Goal: Task Accomplishment & Management: Complete application form

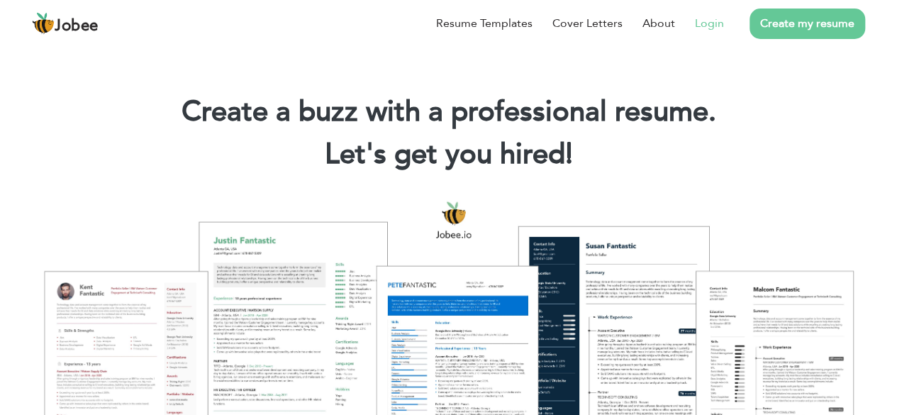
click at [703, 28] on link "Login" at bounding box center [709, 23] width 29 height 17
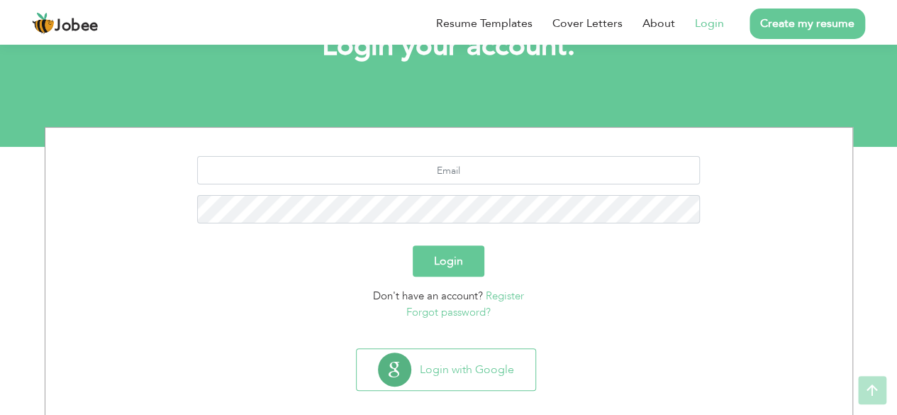
scroll to position [123, 0]
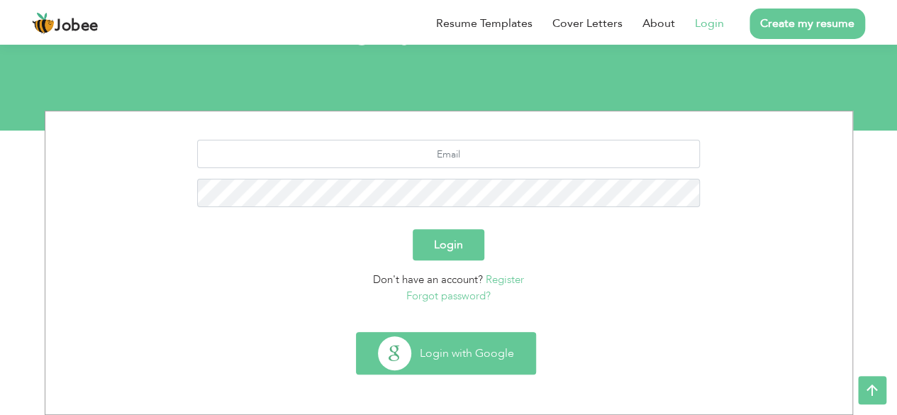
click at [473, 350] on button "Login with Google" at bounding box center [446, 353] width 179 height 41
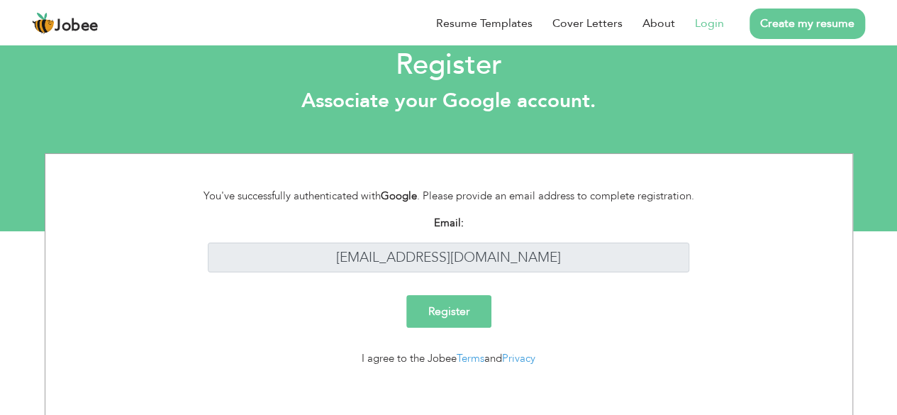
scroll to position [31, 0]
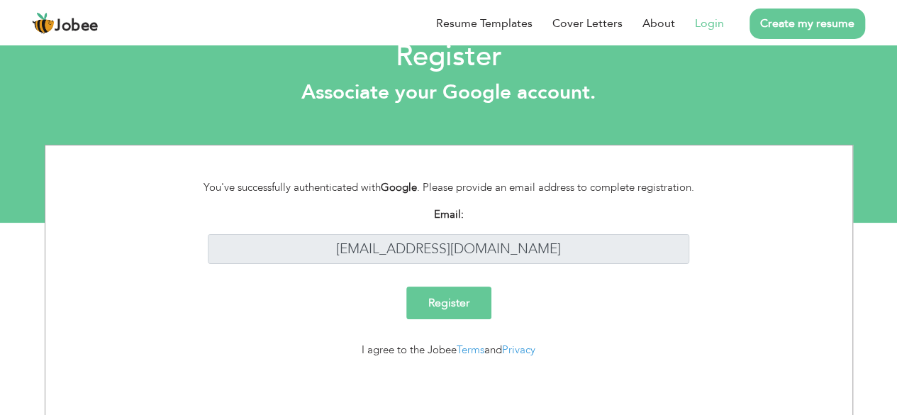
click at [444, 303] on input "Register" at bounding box center [448, 303] width 85 height 33
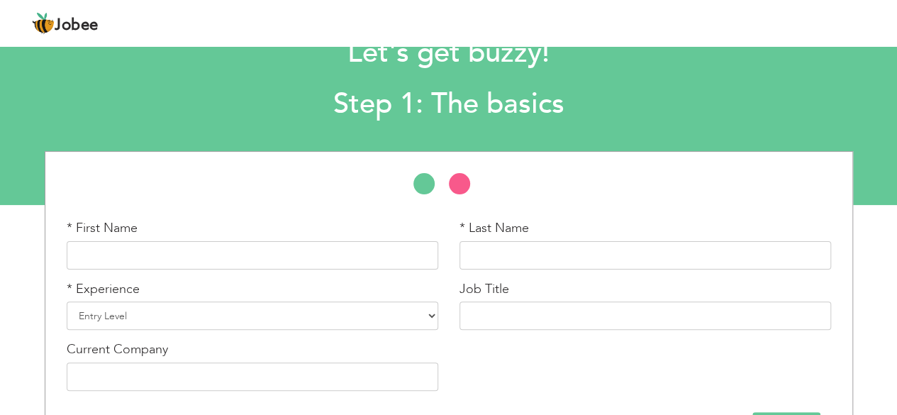
scroll to position [71, 0]
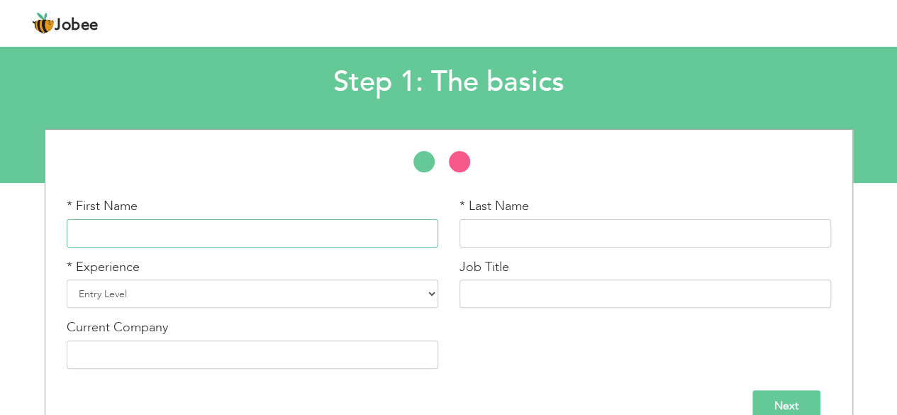
click at [94, 236] on input "text" at bounding box center [253, 233] width 372 height 28
type input "[DEMOGRAPHIC_DATA]"
type input "Ramzan"
click at [233, 287] on select "Entry Level Less than 1 Year 1 Year 2 Years 3 Years 4 Years 5 Years 6 Years 7 Y…" at bounding box center [253, 294] width 372 height 28
select select "3"
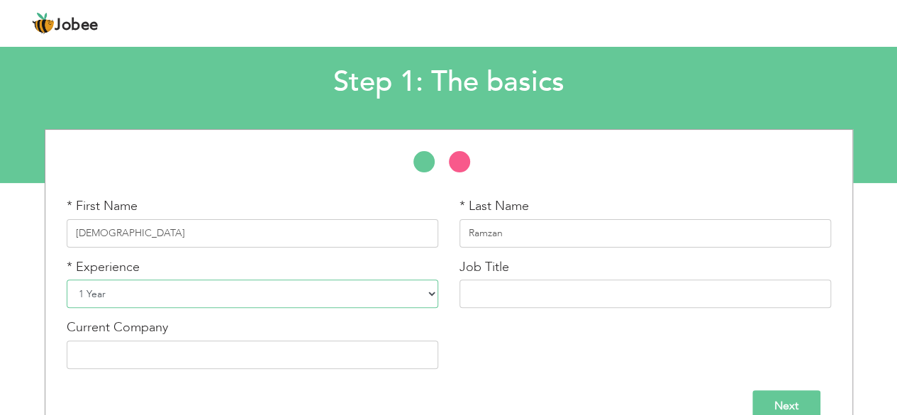
click at [67, 280] on select "Entry Level Less than 1 Year 1 Year 2 Years 3 Years 4 Years 5 Years 6 Years 7 Y…" at bounding box center [253, 294] width 372 height 28
click at [477, 295] on input "text" at bounding box center [646, 294] width 372 height 28
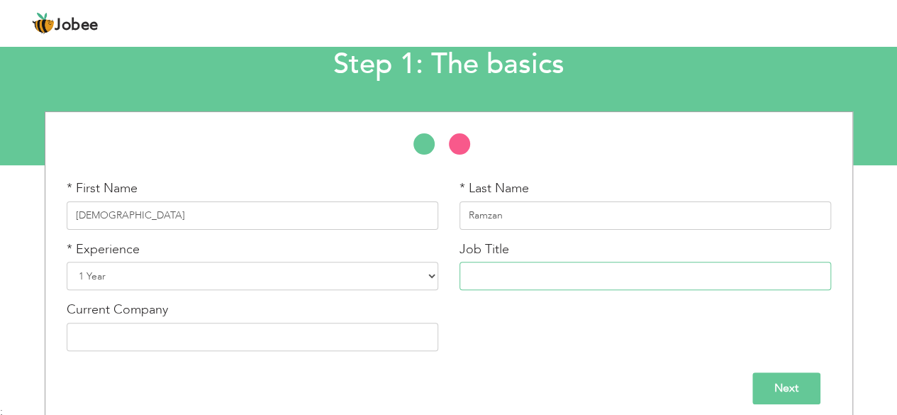
scroll to position [99, 0]
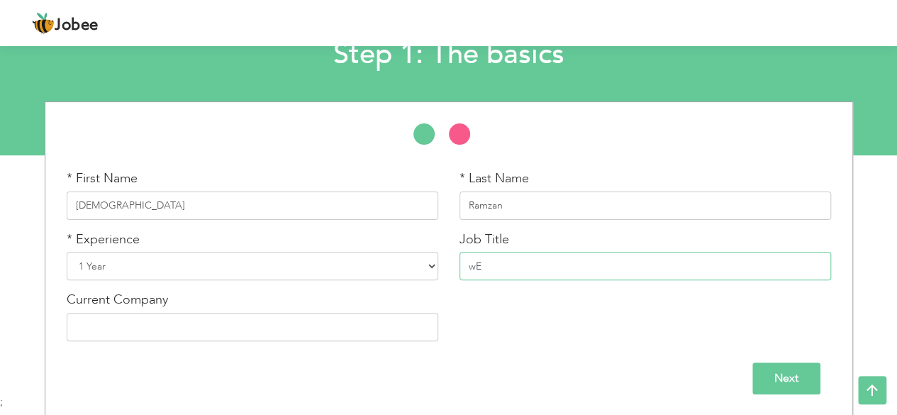
type input "w"
click at [559, 265] on input "Web Development" at bounding box center [646, 266] width 372 height 28
type input "Frontend Developer"
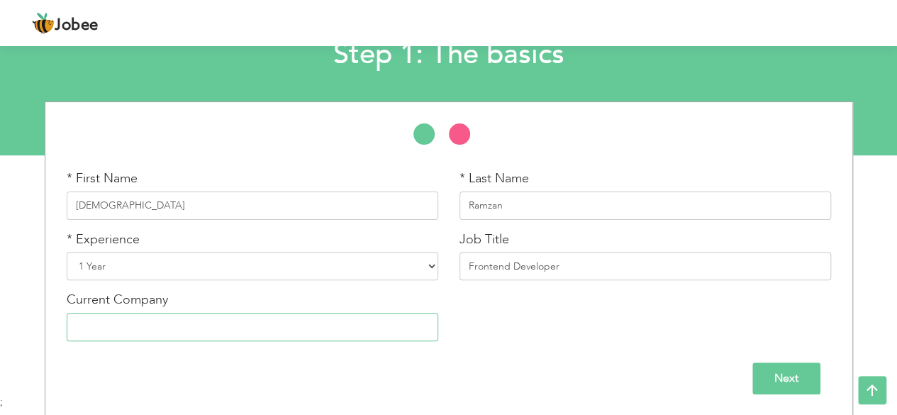
click at [253, 323] on input "text" at bounding box center [253, 327] width 372 height 28
click at [82, 322] on input "text" at bounding box center [253, 327] width 372 height 28
click at [140, 262] on select "Entry Level Less than 1 Year 1 Year 2 Years 3 Years 4 Years 5 Years 6 Years 7 Y…" at bounding box center [253, 266] width 372 height 28
select select "2"
click at [67, 252] on select "Entry Level Less than 1 Year 1 Year 2 Years 3 Years 4 Years 5 Years 6 Years 7 Y…" at bounding box center [253, 266] width 372 height 28
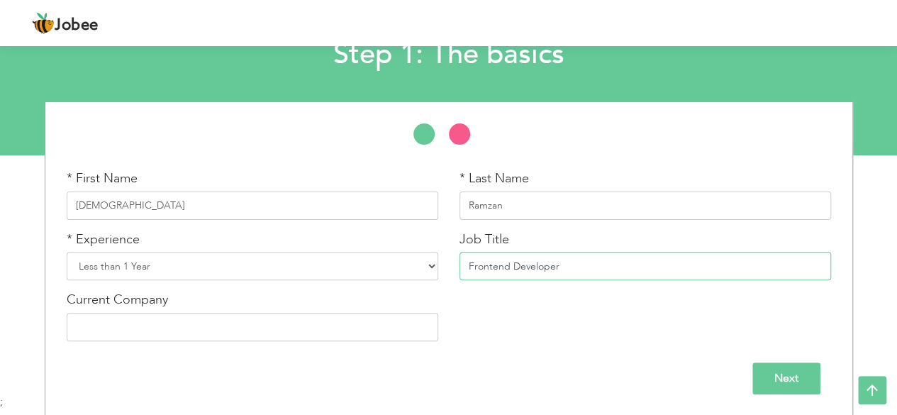
click at [483, 269] on input "Frontend Developer" at bounding box center [646, 266] width 372 height 28
click at [126, 325] on input "text" at bounding box center [253, 327] width 372 height 28
type input "TechX Solutions"
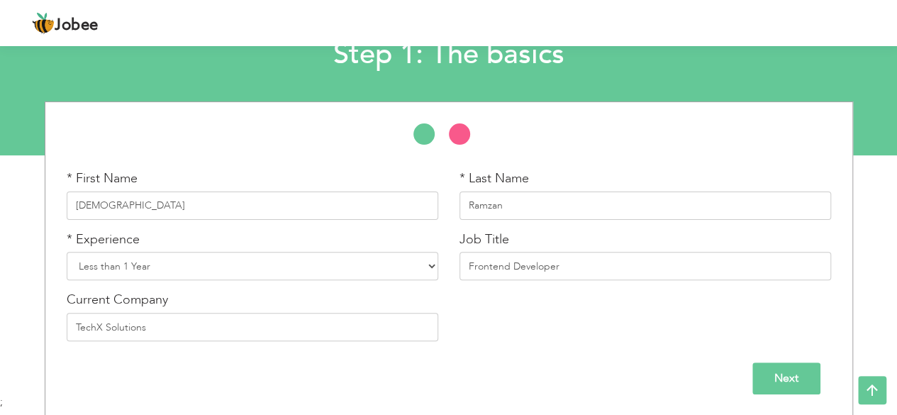
click at [776, 380] on input "Next" at bounding box center [787, 379] width 68 height 32
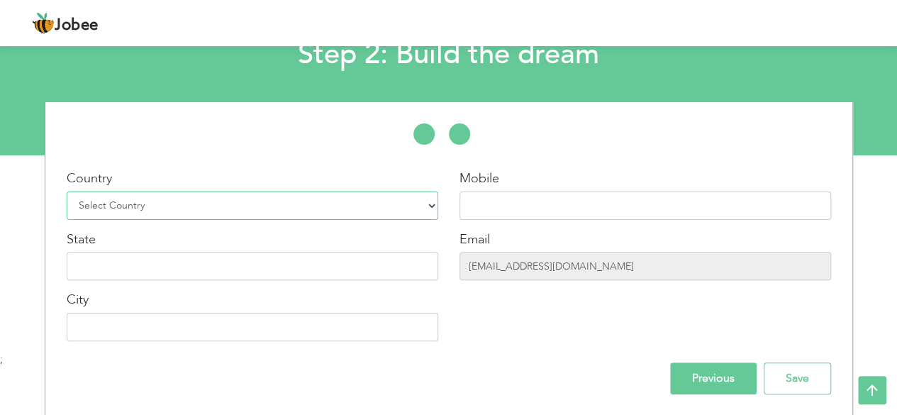
click at [94, 209] on select "Select Country Afghanistan Albania Algeria American Samoa Andorra Angola Anguil…" at bounding box center [253, 206] width 372 height 28
select select "166"
click at [67, 192] on select "Select Country Afghanistan Albania Algeria American Samoa Andorra Angola Anguil…" at bounding box center [253, 206] width 372 height 28
click at [472, 204] on input "text" at bounding box center [646, 206] width 372 height 28
paste input "[PHONE_NUMBER]"
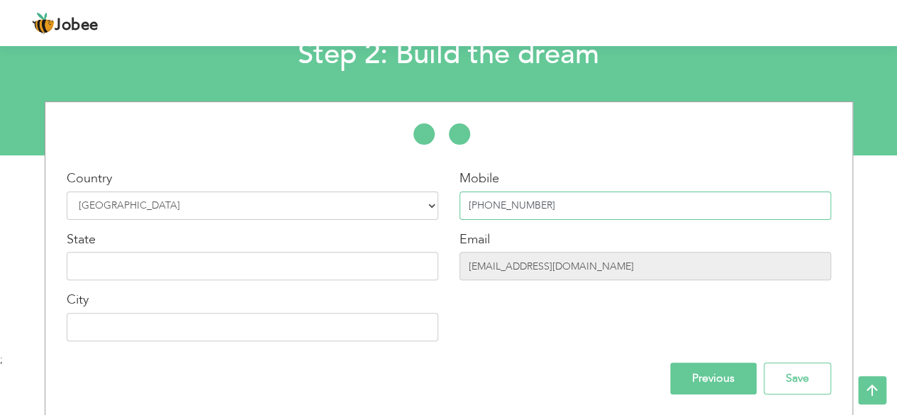
type input "[PHONE_NUMBER]"
click at [87, 271] on input "text" at bounding box center [253, 266] width 372 height 28
type input "[GEOGRAPHIC_DATA]"
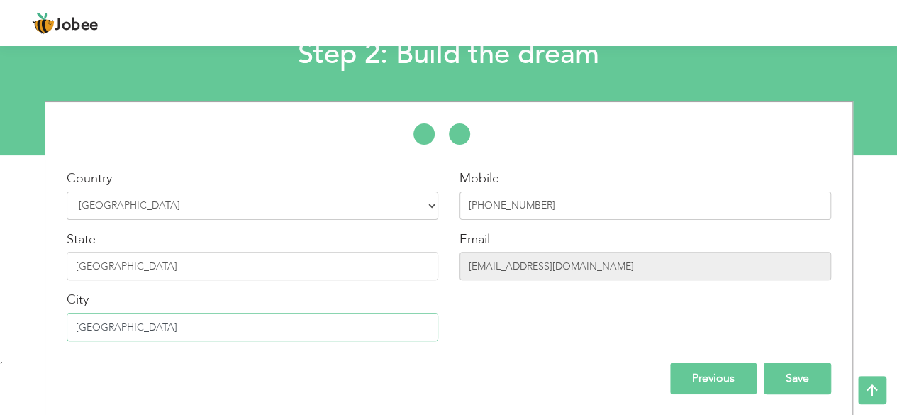
type input "[GEOGRAPHIC_DATA]"
click at [787, 379] on input "Save" at bounding box center [797, 379] width 67 height 32
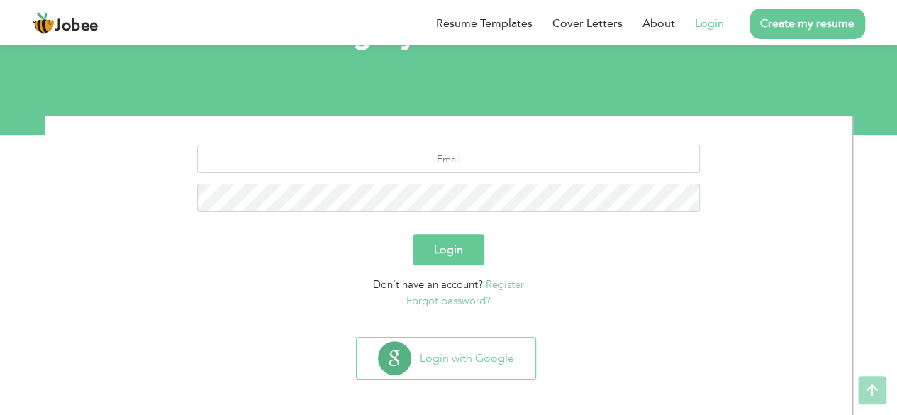
scroll to position [123, 0]
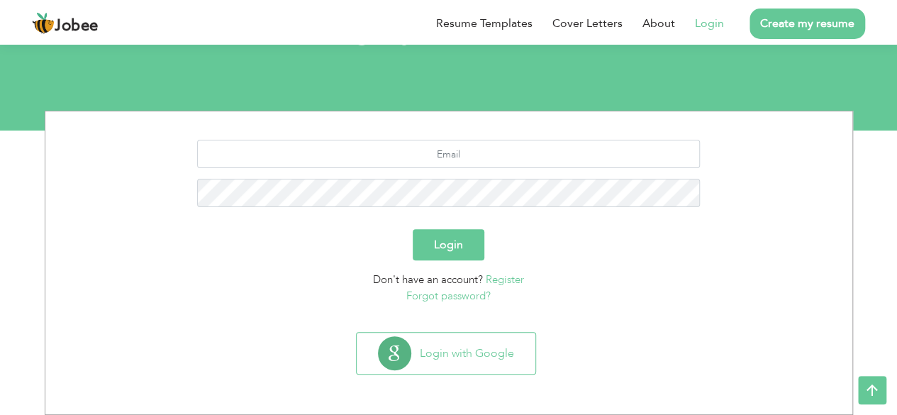
drag, startPoint x: 443, startPoint y: 246, endPoint x: 339, endPoint y: 223, distance: 106.2
click at [339, 223] on form "Login Don't have an account? Register Forgot password?" at bounding box center [449, 222] width 786 height 164
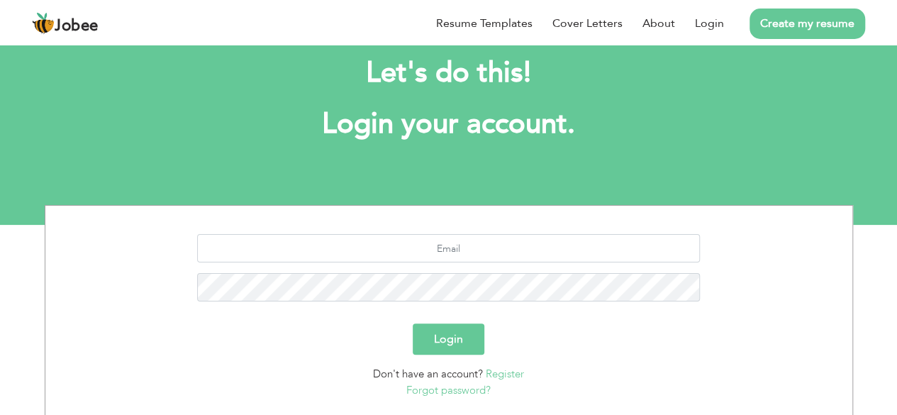
scroll to position [123, 0]
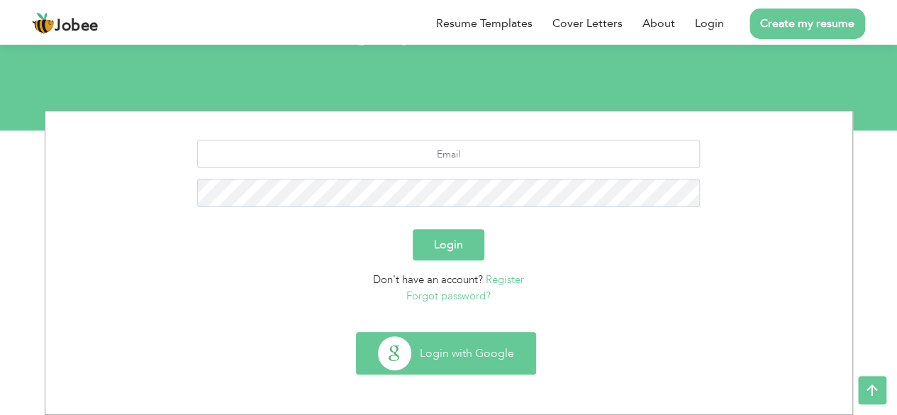
click at [444, 354] on button "Login with Google" at bounding box center [446, 353] width 179 height 41
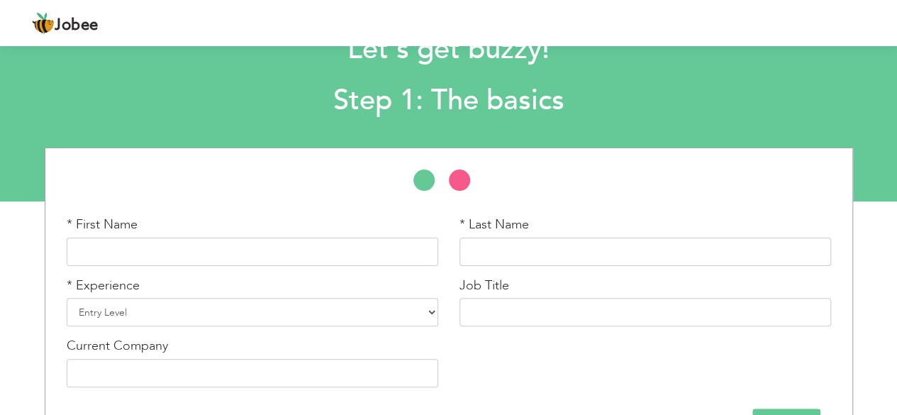
scroll to position [99, 0]
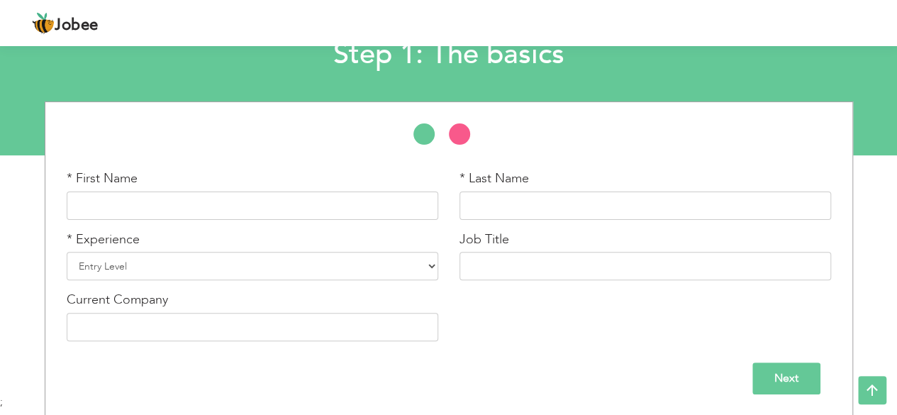
scroll to position [87, 0]
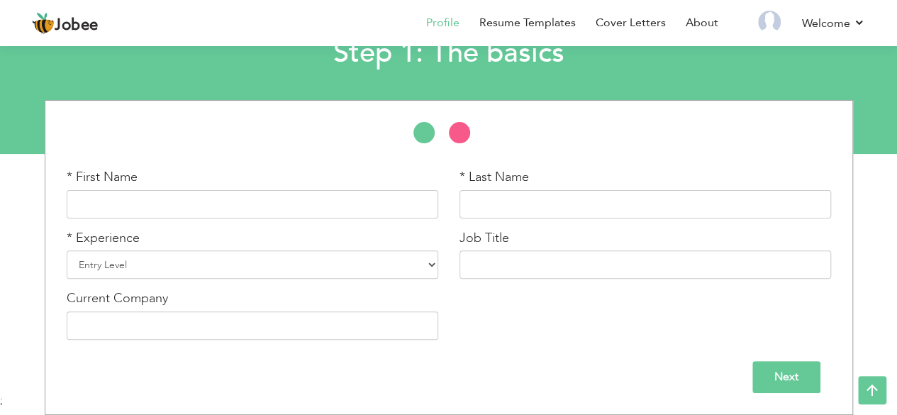
scroll to position [99, 0]
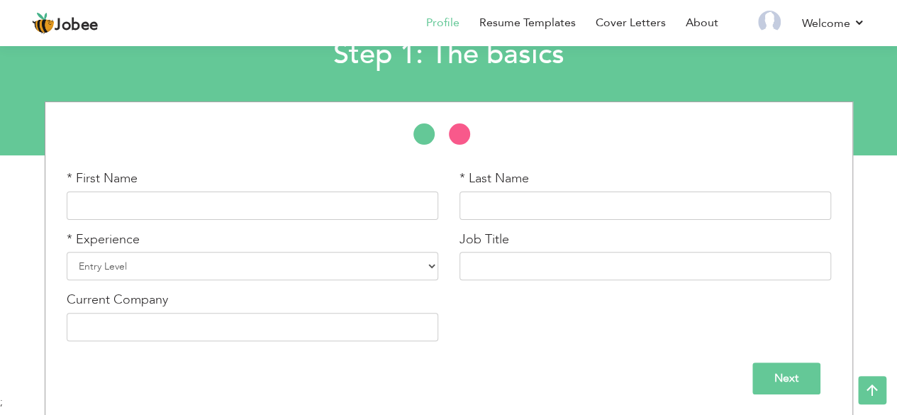
click at [773, 381] on input "Next" at bounding box center [787, 379] width 68 height 32
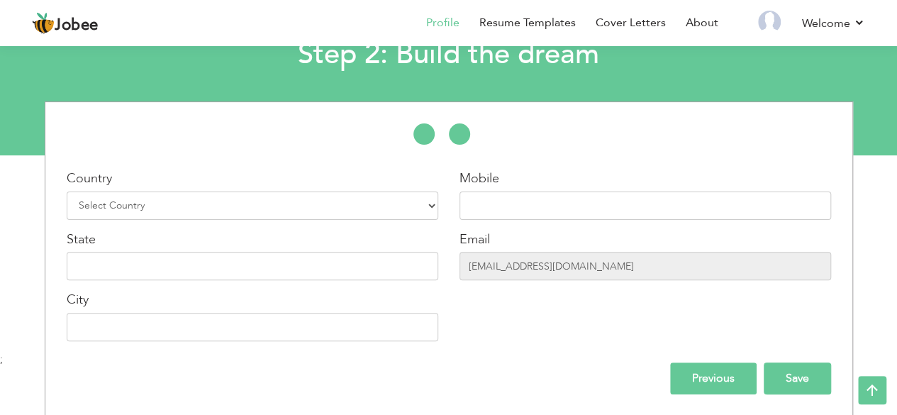
click at [789, 377] on input "Save" at bounding box center [797, 379] width 67 height 32
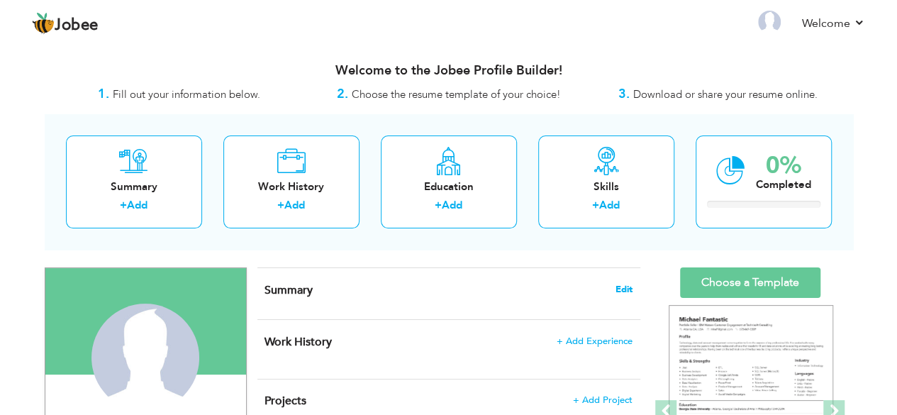
click at [621, 285] on span "Edit" at bounding box center [624, 289] width 17 height 10
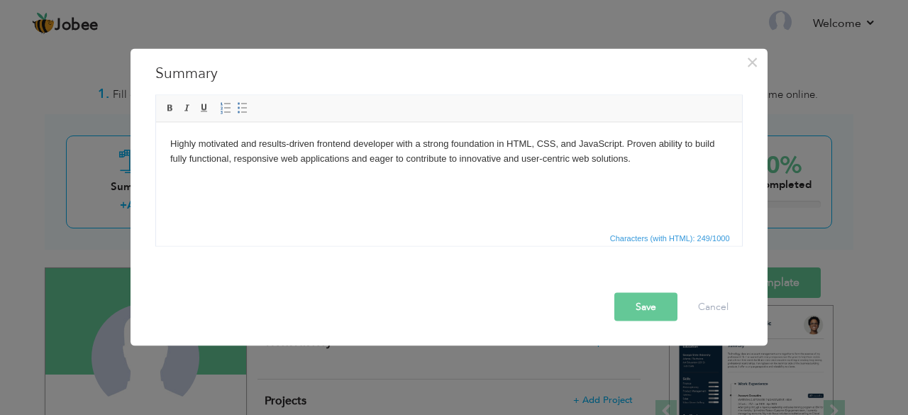
click at [325, 144] on body "Highly motivated and results-driven frontend developer with a strong foundation…" at bounding box center [449, 151] width 558 height 30
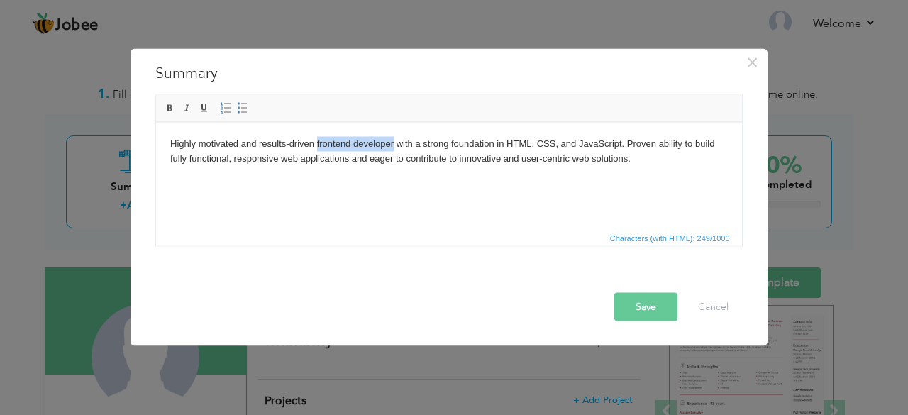
drag, startPoint x: 325, startPoint y: 144, endPoint x: 380, endPoint y: 144, distance: 55.3
click at [380, 144] on body "Highly motivated and results-driven frontend developer with a strong foundation…" at bounding box center [449, 151] width 558 height 30
copy body "frontend developer"
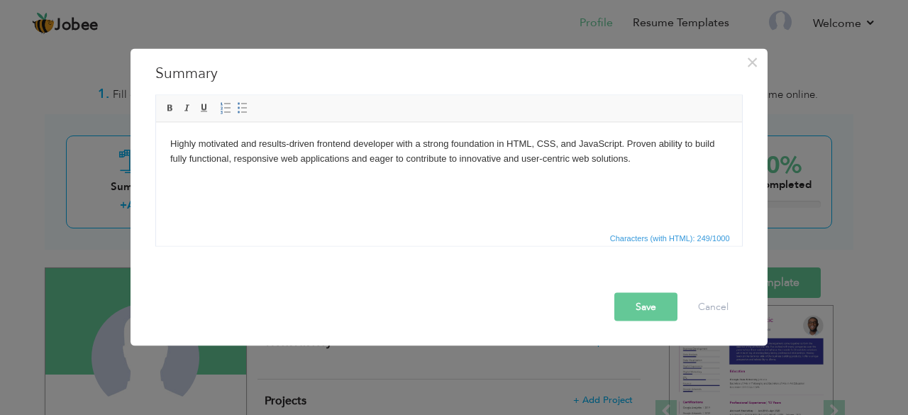
click at [641, 162] on body "Highly motivated and results-driven frontend developer with a strong foundation…" at bounding box center [449, 151] width 558 height 30
click at [644, 303] on button "Save" at bounding box center [645, 306] width 63 height 28
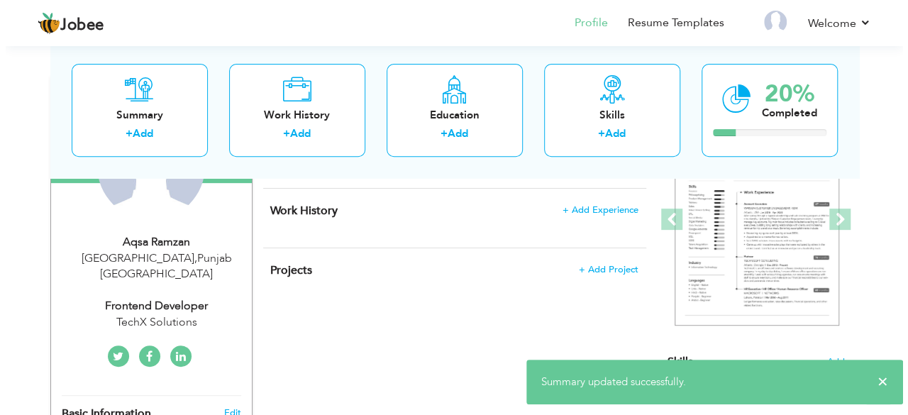
scroll to position [213, 0]
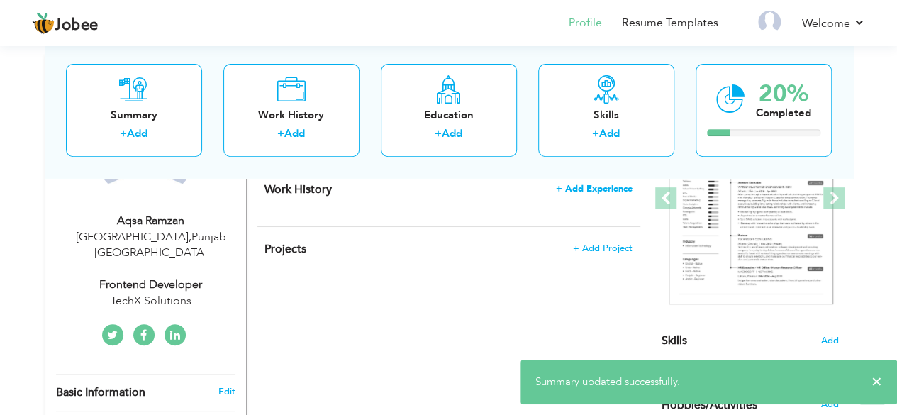
click at [591, 189] on span "+ Add Experience" at bounding box center [594, 189] width 77 height 10
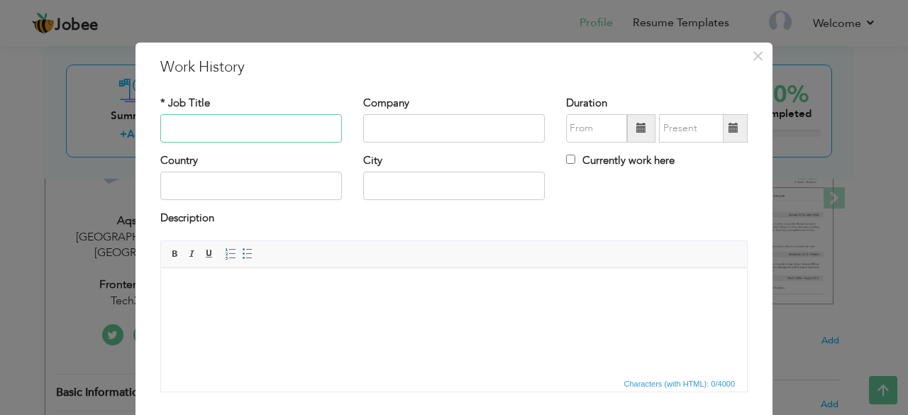
paste input "Frontend Developer Intern"
type input "Frontend Developer Intern"
click at [381, 131] on input "text" at bounding box center [454, 128] width 182 height 28
paste input "Tech Solutions"
click at [387, 131] on input "Tech Solutions" at bounding box center [454, 128] width 182 height 28
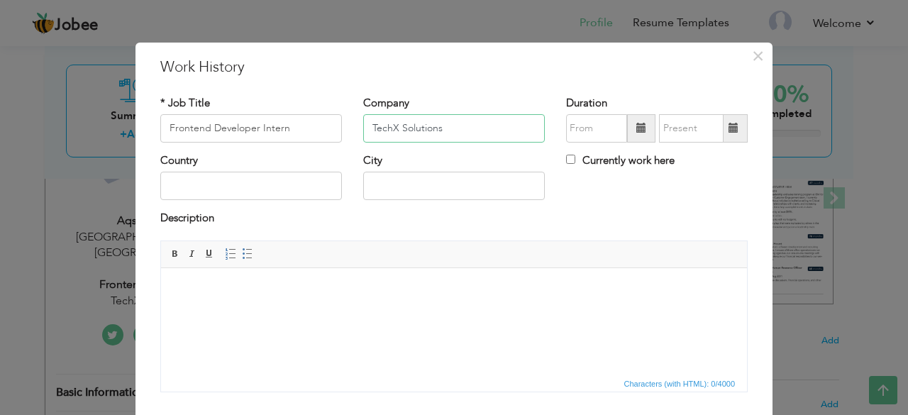
type input "TechX Solutions"
click at [160, 192] on input "text" at bounding box center [251, 186] width 182 height 28
type input "[GEOGRAPHIC_DATA]"
click at [204, 276] on html at bounding box center [454, 288] width 586 height 43
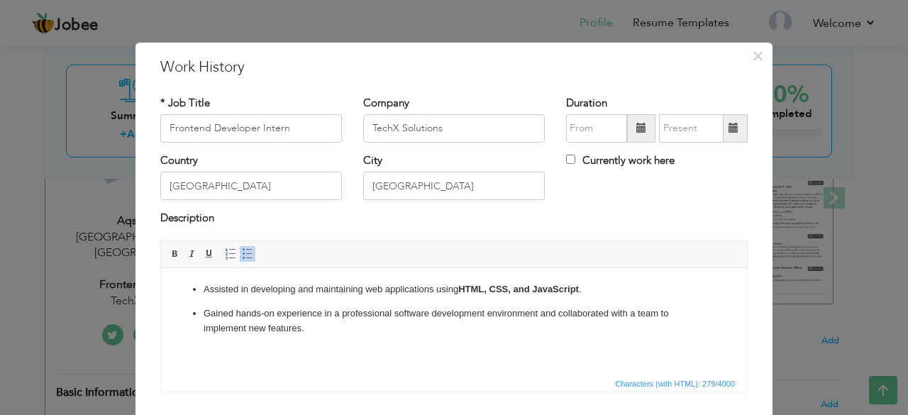
click at [636, 128] on span at bounding box center [641, 128] width 10 height 10
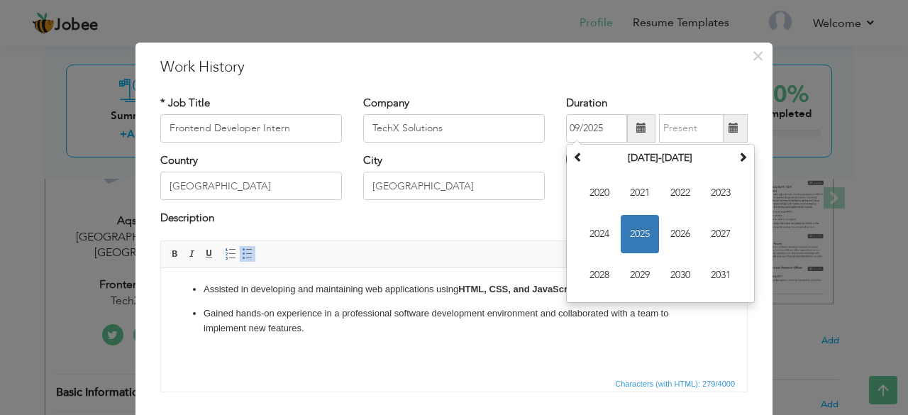
click at [538, 218] on div "Description" at bounding box center [453, 220] width 587 height 18
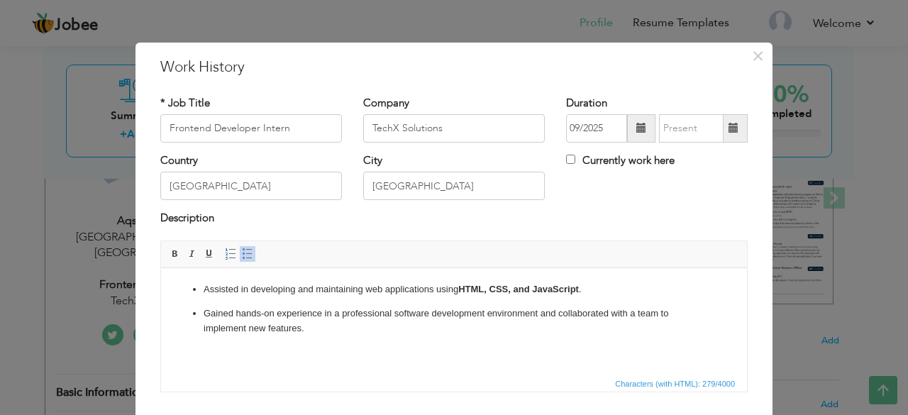
click at [636, 128] on span at bounding box center [641, 128] width 10 height 10
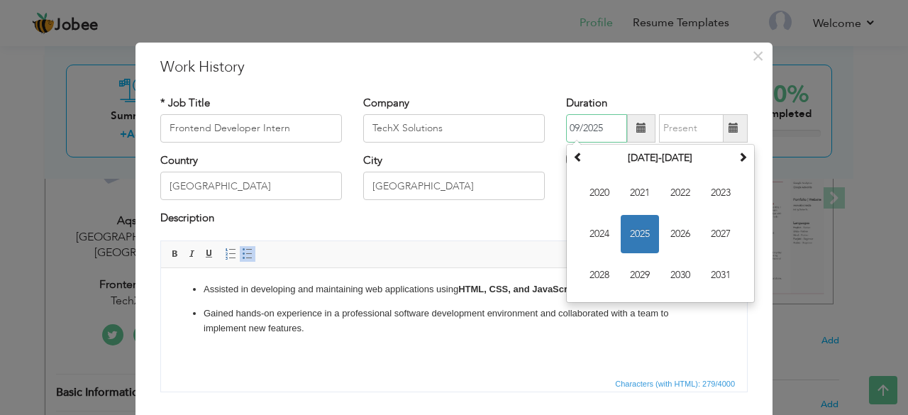
click at [636, 233] on span "2025" at bounding box center [640, 234] width 38 height 38
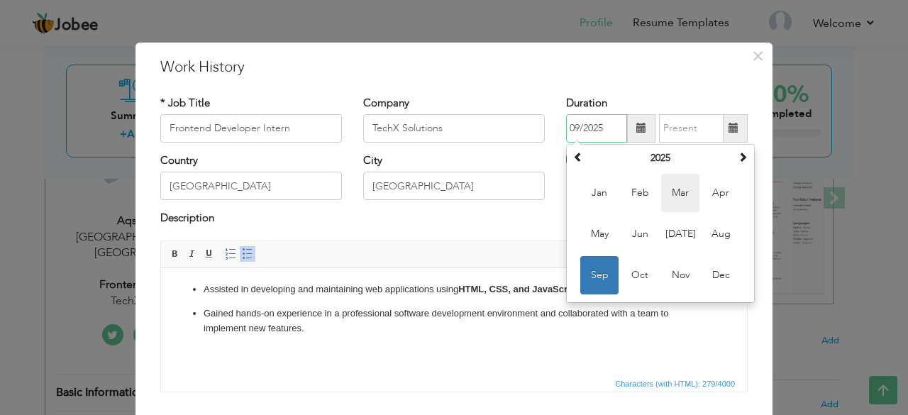
click at [668, 193] on span "Mar" at bounding box center [680, 193] width 38 height 38
type input "03/2025"
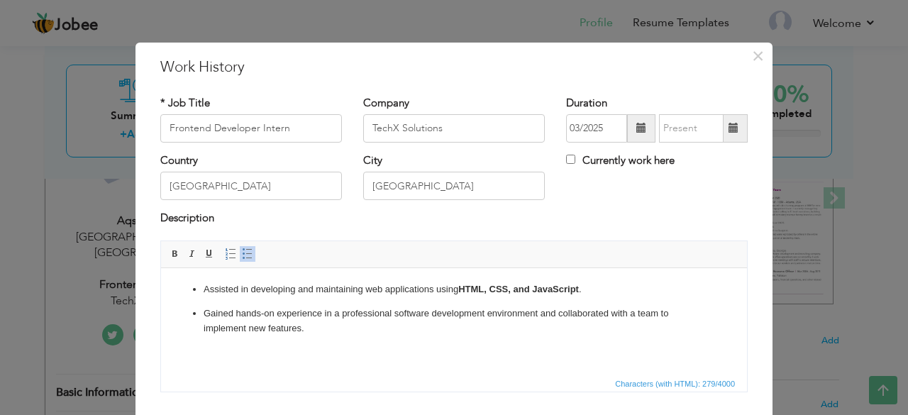
click at [636, 131] on span at bounding box center [641, 128] width 10 height 10
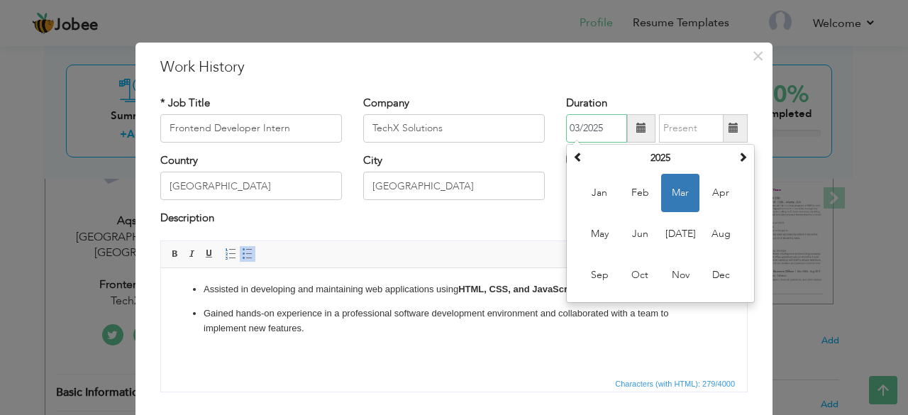
click at [675, 199] on span "Mar" at bounding box center [680, 193] width 38 height 38
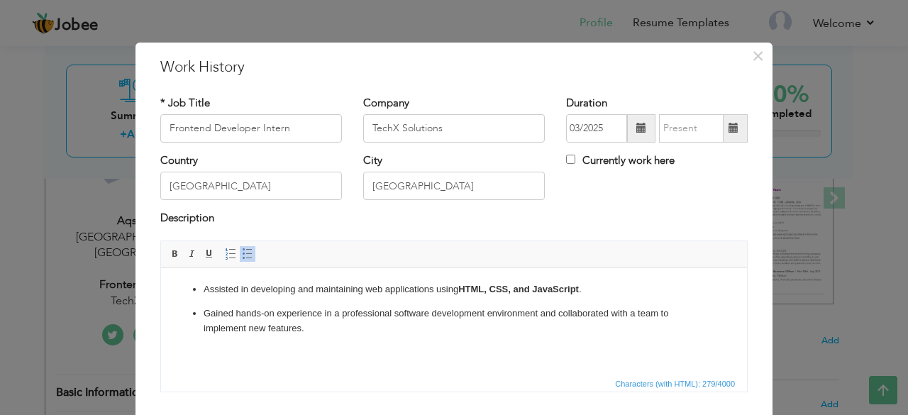
click at [729, 128] on span at bounding box center [734, 128] width 10 height 10
type input "09/2025"
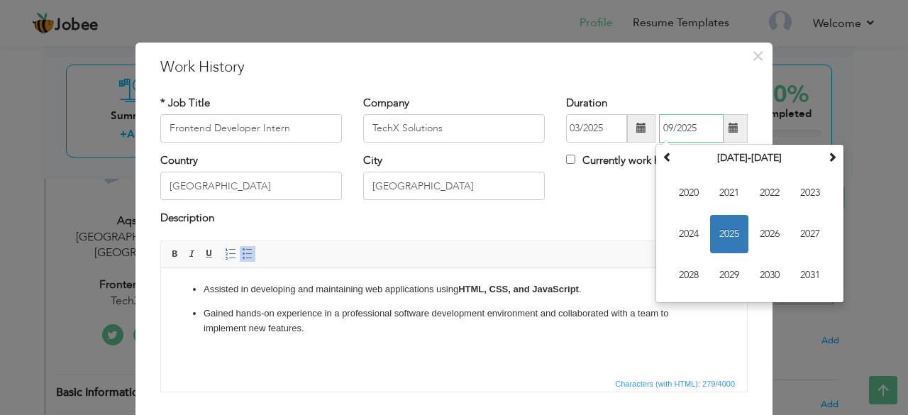
click at [722, 236] on span "2025" at bounding box center [729, 234] width 38 height 38
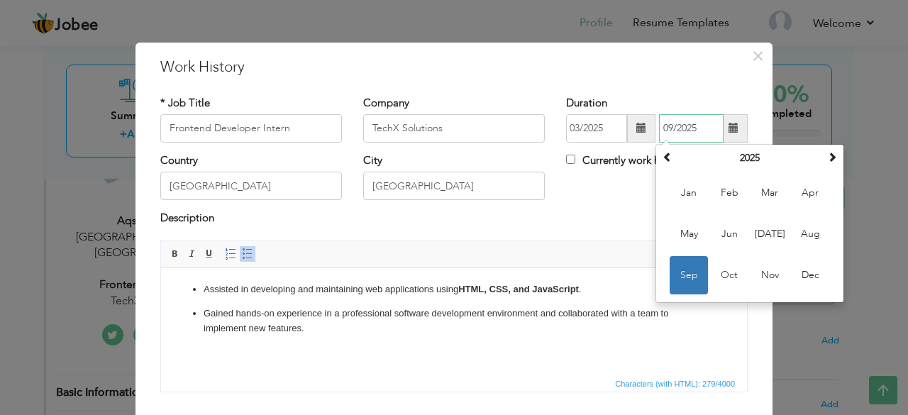
click at [682, 275] on span "Sep" at bounding box center [689, 275] width 38 height 38
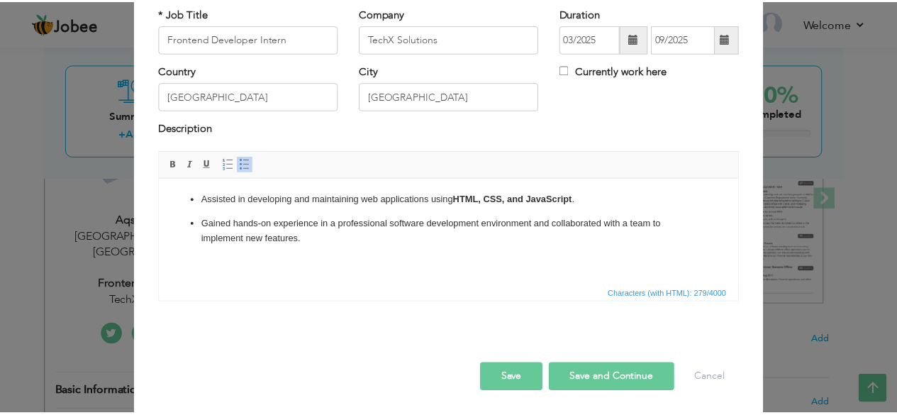
scroll to position [91, 0]
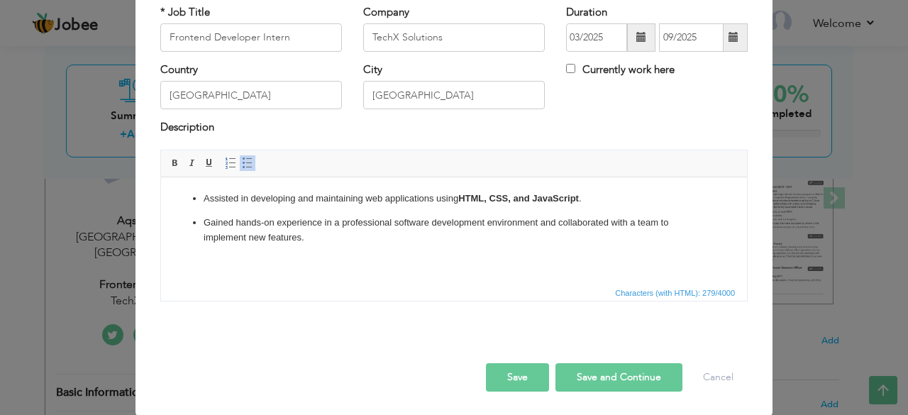
click at [516, 372] on button "Save" at bounding box center [517, 377] width 63 height 28
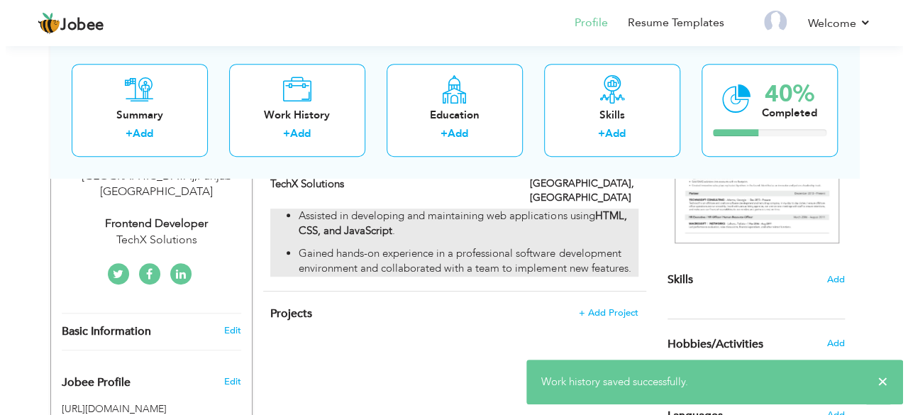
scroll to position [355, 0]
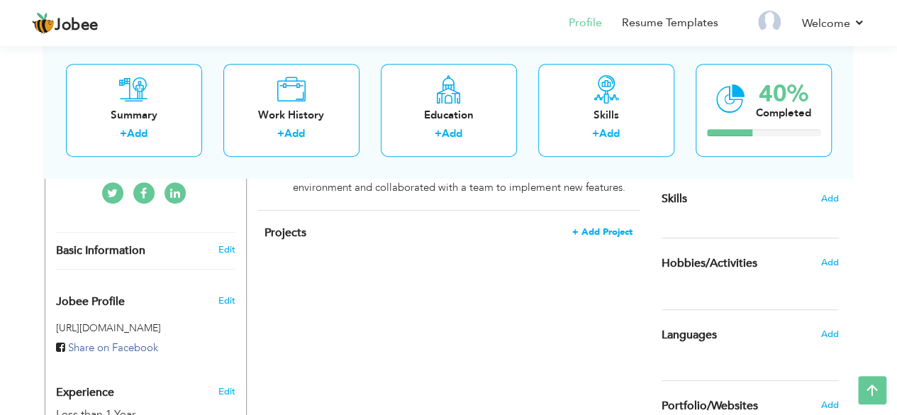
click at [600, 227] on span "+ Add Project" at bounding box center [602, 232] width 60 height 10
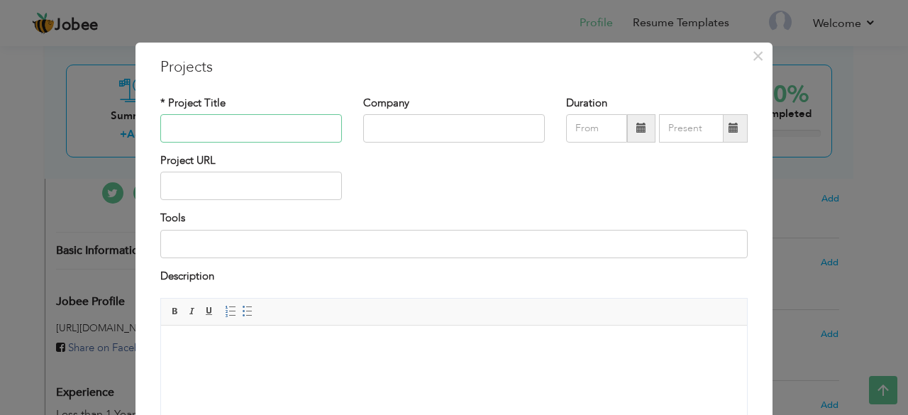
paste input "-commerce Website (Personal Project)"
click at [160, 133] on input "-commerce Website (Personal Project)" at bounding box center [251, 128] width 182 height 28
click at [163, 135] on input "-commerce Website (Personal Project)" at bounding box center [251, 128] width 182 height 28
click at [210, 131] on input "-commerce Website (Personal Project)" at bounding box center [251, 128] width 182 height 28
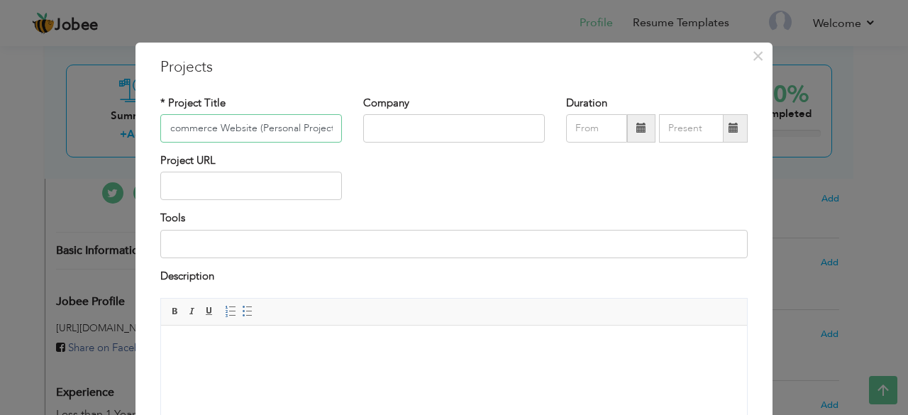
scroll to position [0, 0]
click at [261, 128] on input "E-commerce Website (Personal Project)" at bounding box center [251, 128] width 182 height 28
click at [265, 128] on input "E-commerce Website (Personal Project)" at bounding box center [251, 128] width 182 height 28
type input "E-commerce Website (College Project)"
click at [381, 133] on input "text" at bounding box center [454, 128] width 182 height 28
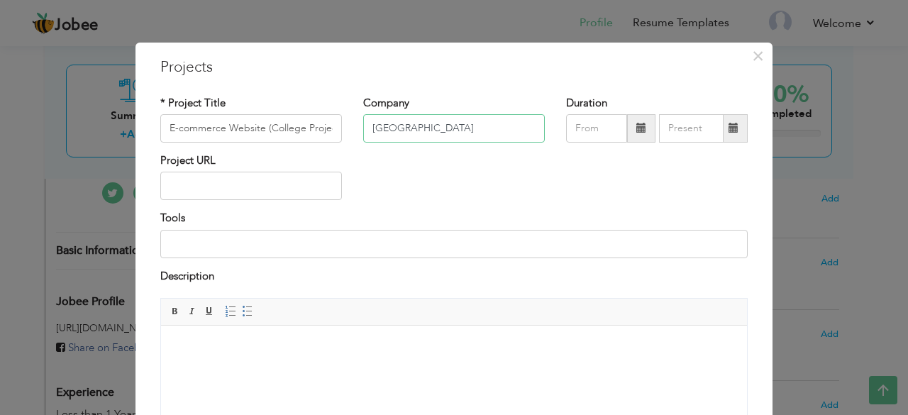
type input "[GEOGRAPHIC_DATA]"
click at [253, 340] on body at bounding box center [454, 347] width 558 height 15
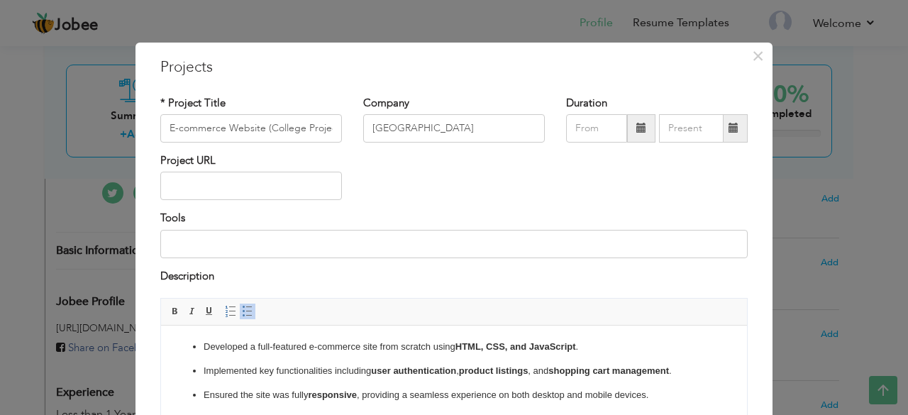
click at [463, 350] on strong "HTML, CSS, and JavaScript" at bounding box center [515, 346] width 121 height 11
drag, startPoint x: 463, startPoint y: 350, endPoint x: 560, endPoint y: 353, distance: 96.5
click at [560, 353] on p "Developed a full-featured e-commerce site from scratch using HTML, CSS, and Jav…" at bounding box center [454, 347] width 501 height 15
copy strong "HTML, CSS, and JavaScript"
click at [179, 245] on input at bounding box center [453, 244] width 587 height 28
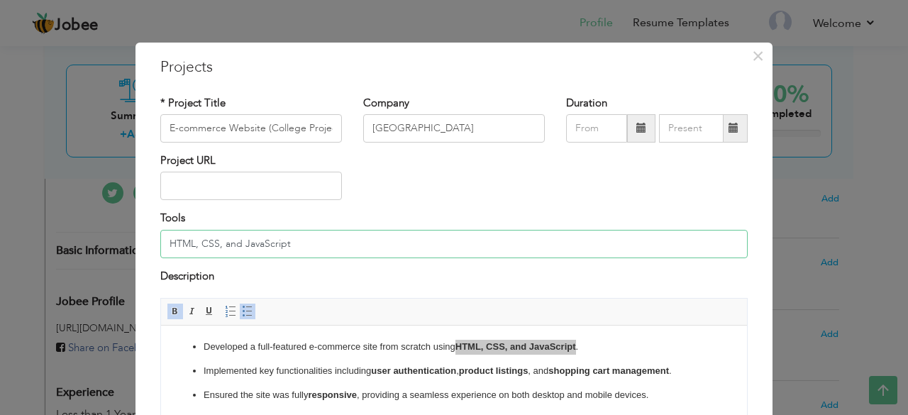
type input "HTML, CSS, and JavaScript"
click at [169, 181] on input "text" at bounding box center [251, 186] width 182 height 28
type input "09/2025"
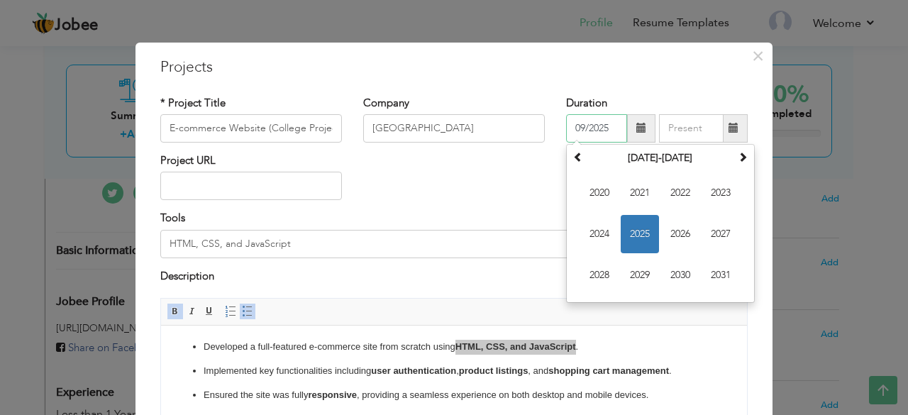
click at [585, 130] on input "09/2025" at bounding box center [596, 128] width 61 height 28
click at [647, 93] on div "* Project Title E-commerce Website (College Project) Company Concordia College …" at bounding box center [454, 278] width 609 height 387
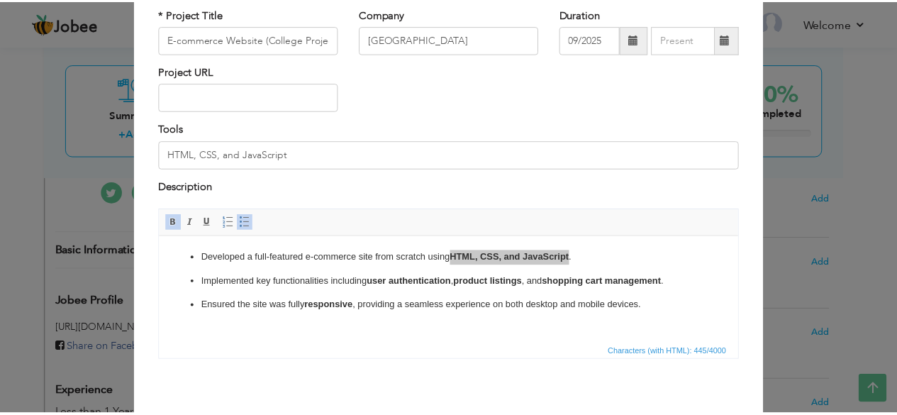
scroll to position [148, 0]
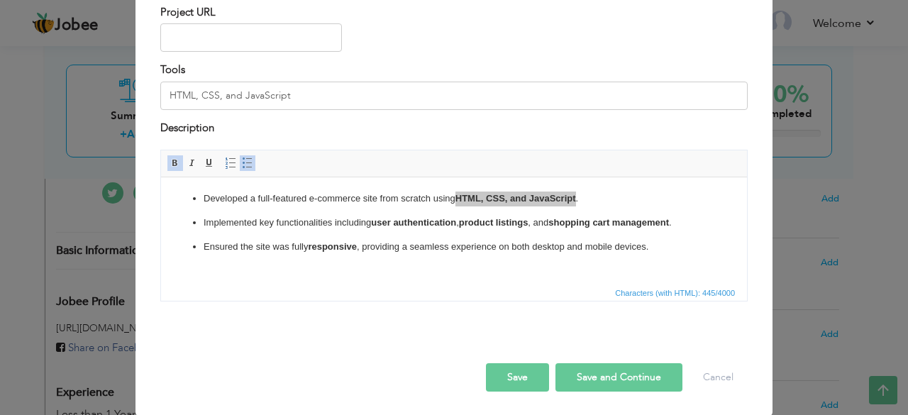
click at [514, 372] on button "Save" at bounding box center [517, 377] width 63 height 28
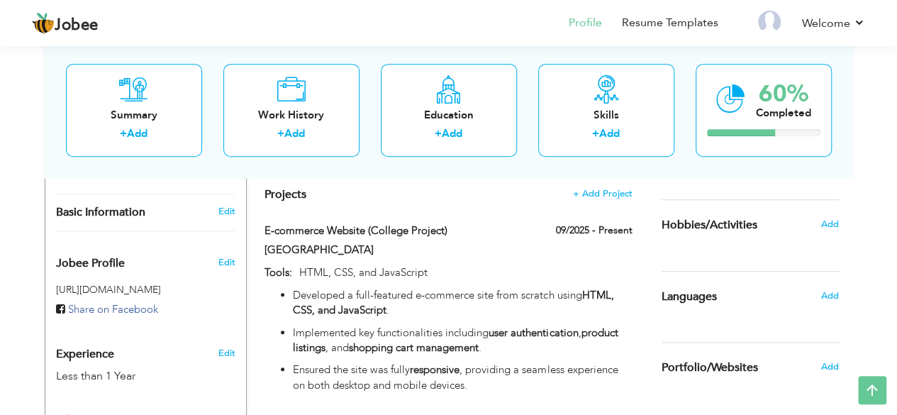
scroll to position [373, 0]
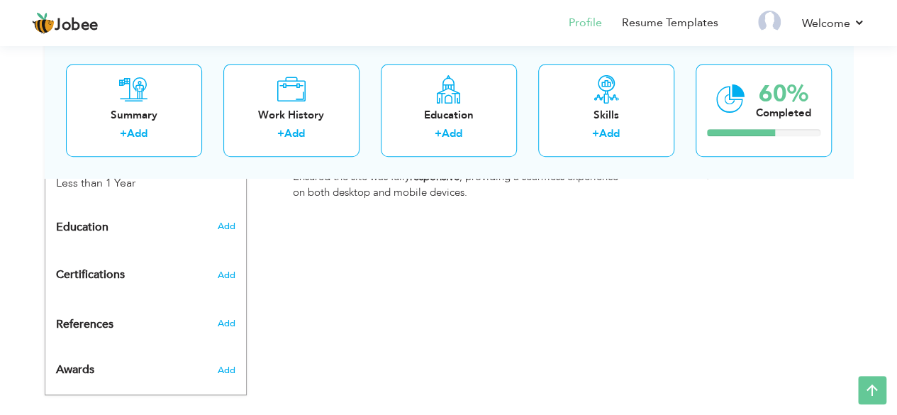
click at [434, 273] on div "CV Import Profile Strength 0% Select an Item from right menu Work History * Job…" at bounding box center [449, 29] width 404 height 696
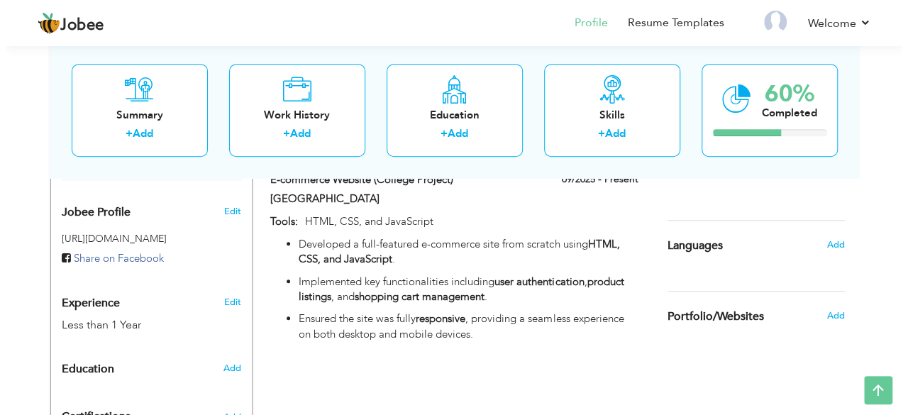
scroll to position [515, 0]
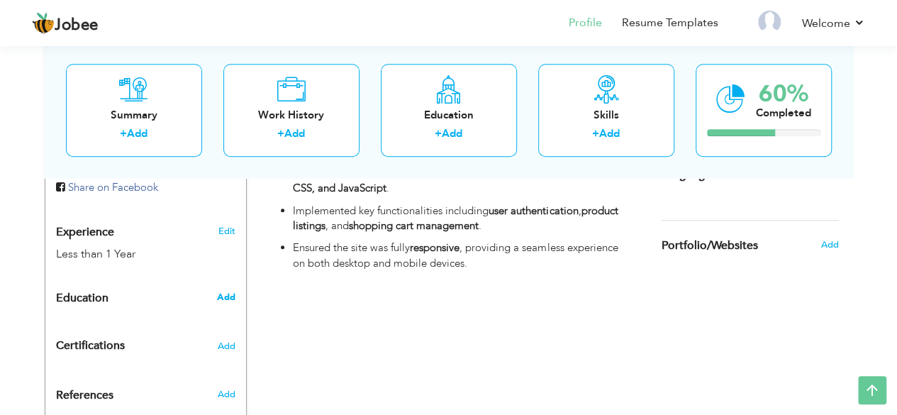
click at [223, 291] on span "Add" at bounding box center [225, 297] width 18 height 13
radio input "true"
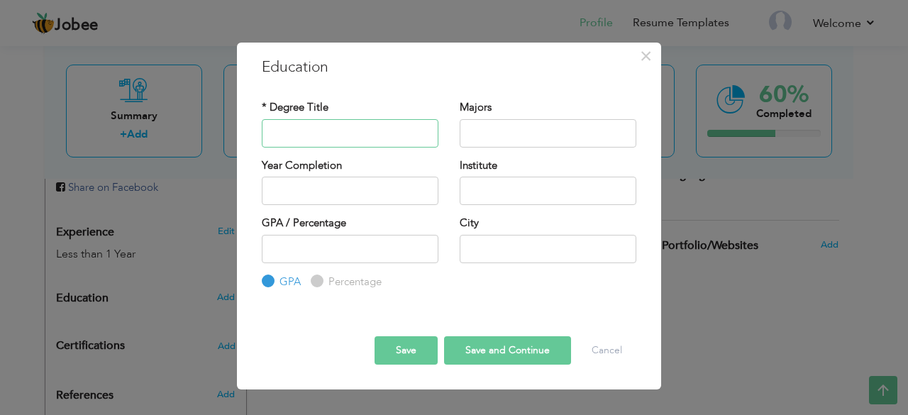
paste input "Bachelor of Science in Computer Science (BSCS)"
click at [403, 135] on input "Bachelor of Science in Computer Science (BSCS)" at bounding box center [350, 133] width 177 height 28
type input "BSCS"
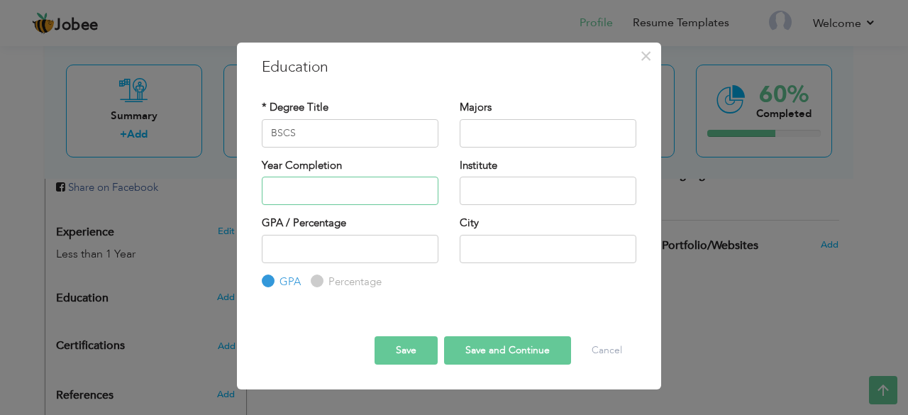
type input "2025"
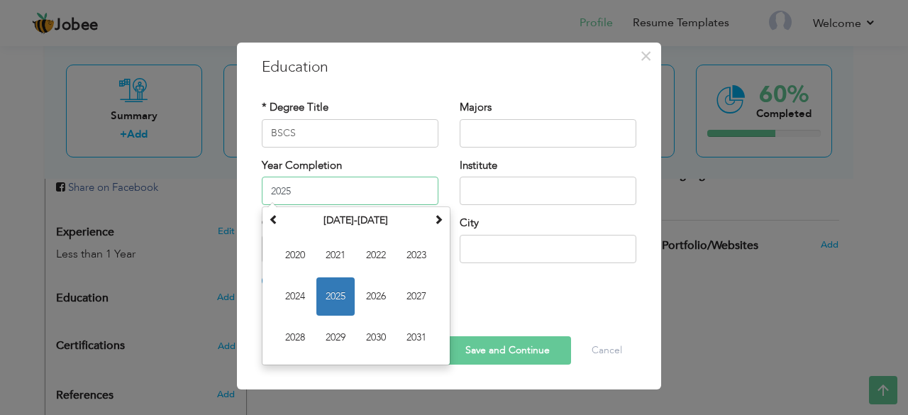
click at [289, 189] on input "2025" at bounding box center [350, 191] width 177 height 28
click at [500, 162] on div "Institute" at bounding box center [548, 181] width 177 height 47
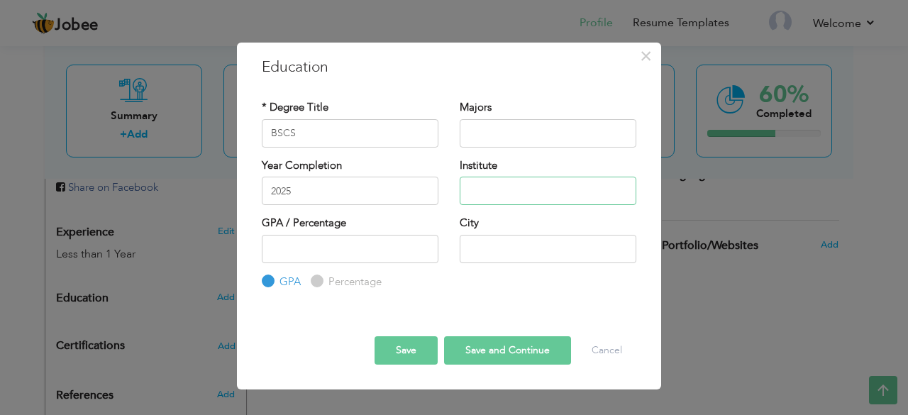
click at [484, 187] on input "text" at bounding box center [548, 191] width 177 height 28
paste input "[GEOGRAPHIC_DATA], [GEOGRAPHIC_DATA] (GCUF)"
type input "[GEOGRAPHIC_DATA], [GEOGRAPHIC_DATA] (GCUF)"
click at [492, 250] on input "text" at bounding box center [548, 249] width 177 height 28
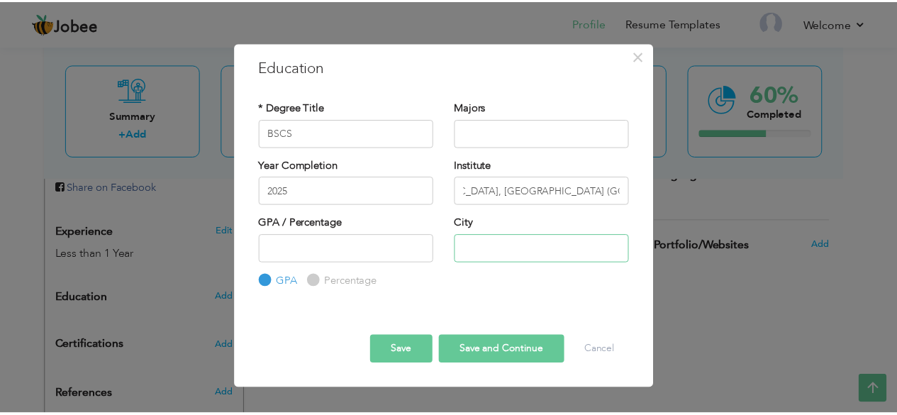
scroll to position [0, 0]
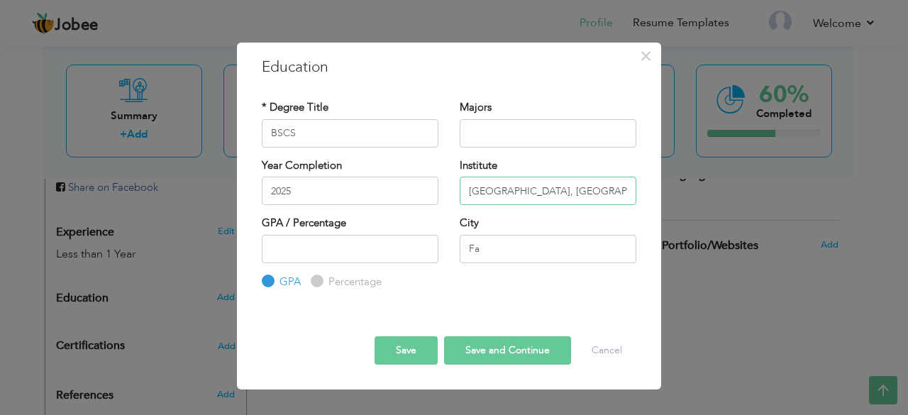
click at [592, 189] on input "[GEOGRAPHIC_DATA], [GEOGRAPHIC_DATA] (GCUF)" at bounding box center [548, 191] width 177 height 28
click at [618, 192] on input "[GEOGRAPHIC_DATA], [GEOGRAPHIC_DATA] (GCUF)" at bounding box center [548, 191] width 177 height 28
click at [476, 250] on input "Fa" at bounding box center [548, 249] width 177 height 28
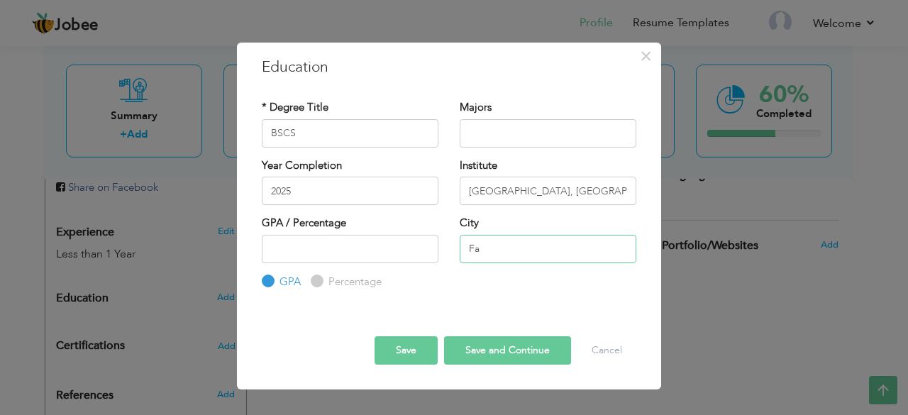
paste input "isalabad"
type input "[GEOGRAPHIC_DATA]"
click at [288, 254] on input "number" at bounding box center [350, 249] width 177 height 28
paste input "3.59"
type input "3.59"
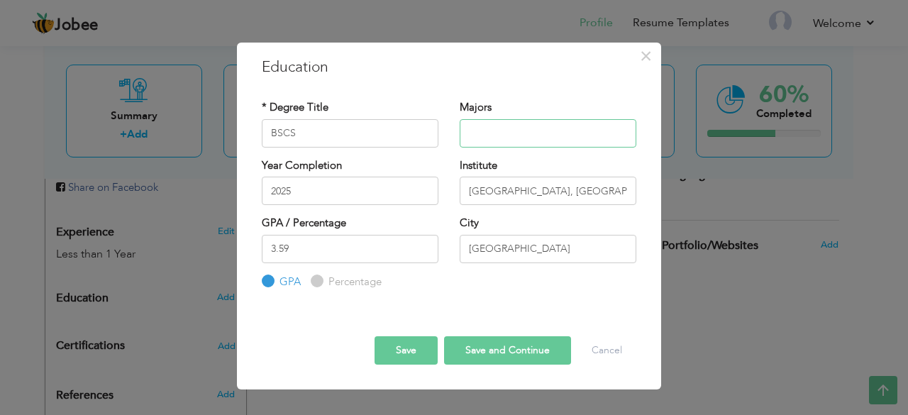
click at [480, 133] on input "text" at bounding box center [548, 133] width 177 height 28
click at [455, 310] on div "Save Save and Continue Delete Cancel" at bounding box center [449, 338] width 396 height 74
click at [477, 133] on input "text" at bounding box center [548, 133] width 177 height 28
click at [276, 195] on input "2025" at bounding box center [350, 191] width 177 height 28
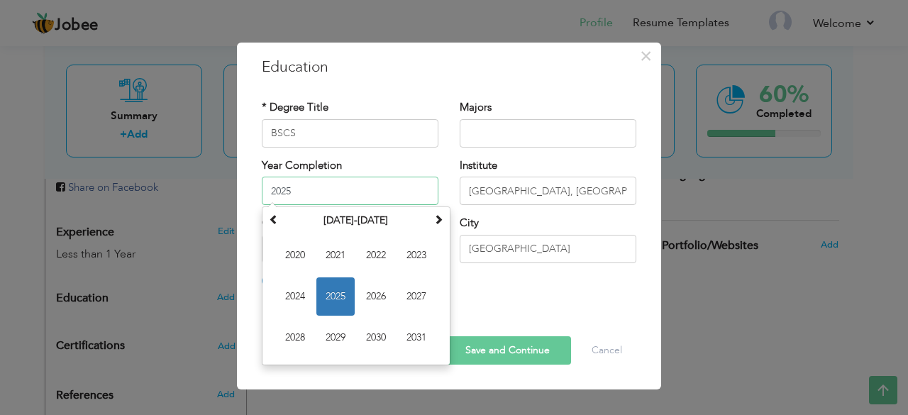
click at [276, 195] on input "2025" at bounding box center [350, 191] width 177 height 28
click at [299, 189] on input "2025" at bounding box center [350, 191] width 177 height 28
click at [291, 294] on span "2024" at bounding box center [295, 296] width 38 height 38
type input "2024"
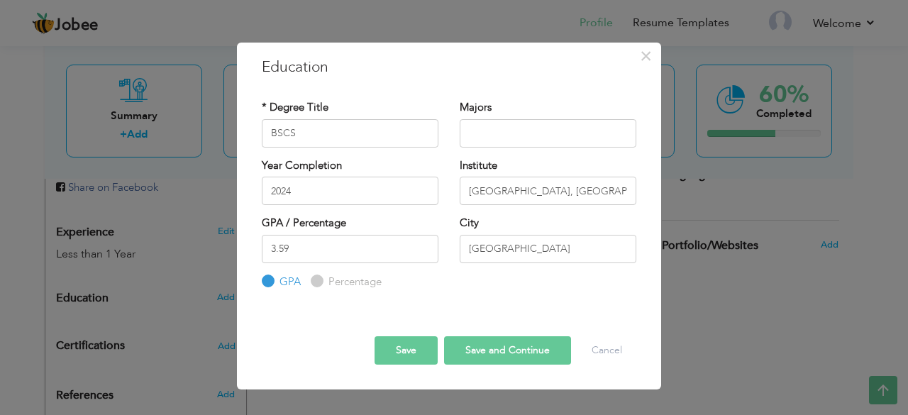
click at [251, 184] on div "Year Completion 2024" at bounding box center [350, 186] width 198 height 57
click at [447, 295] on div "* Degree Title BSCS Majors Year Completion 2024" at bounding box center [449, 194] width 396 height 211
click at [475, 132] on input "text" at bounding box center [548, 133] width 177 height 28
click at [414, 354] on button "Save" at bounding box center [406, 350] width 63 height 28
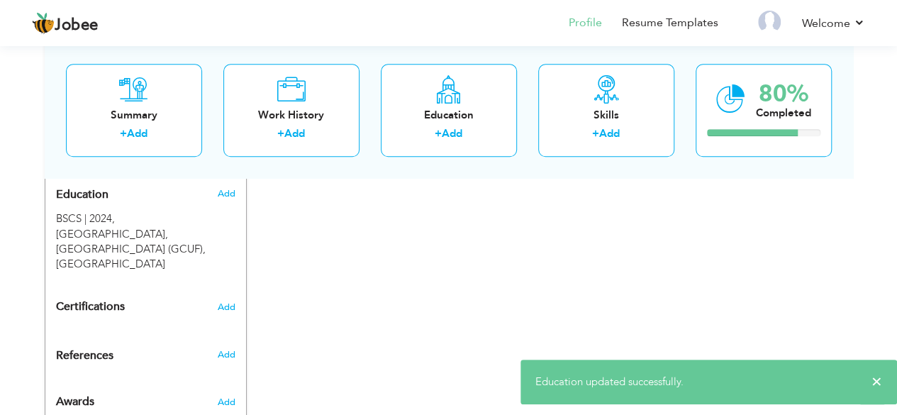
scroll to position [634, 0]
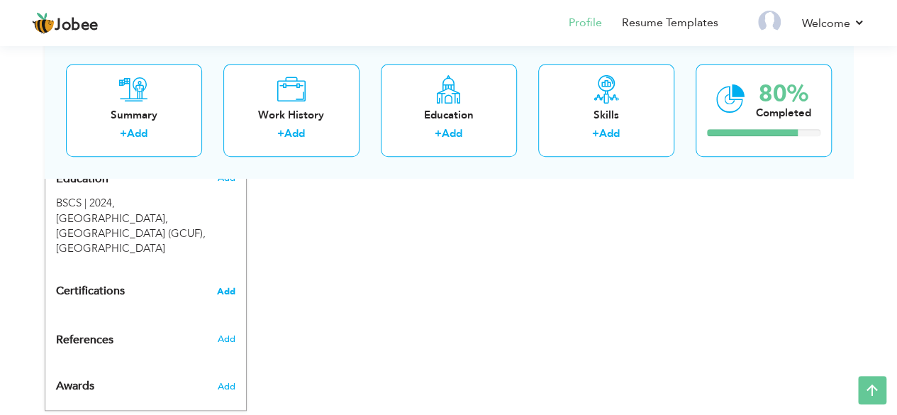
click at [233, 287] on span "Add" at bounding box center [226, 292] width 18 height 10
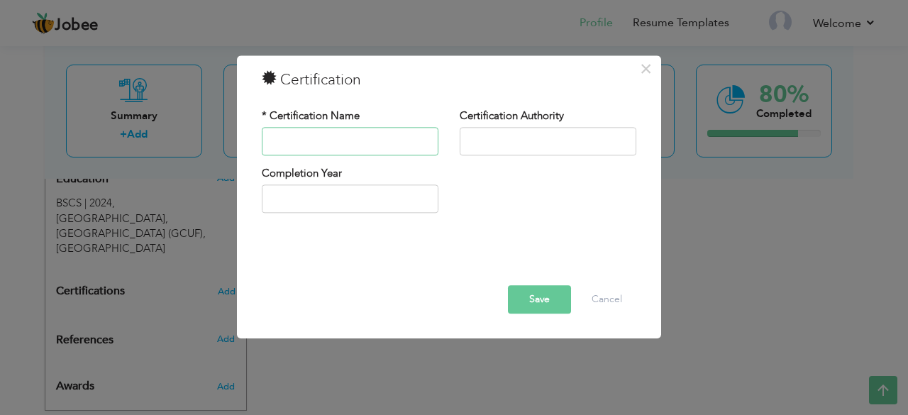
paste input "Web designing"
type input "Web Designing"
click at [535, 147] on input "text" at bounding box center [548, 141] width 177 height 28
type input "Coursera"
click at [298, 212] on input "2025" at bounding box center [350, 199] width 177 height 28
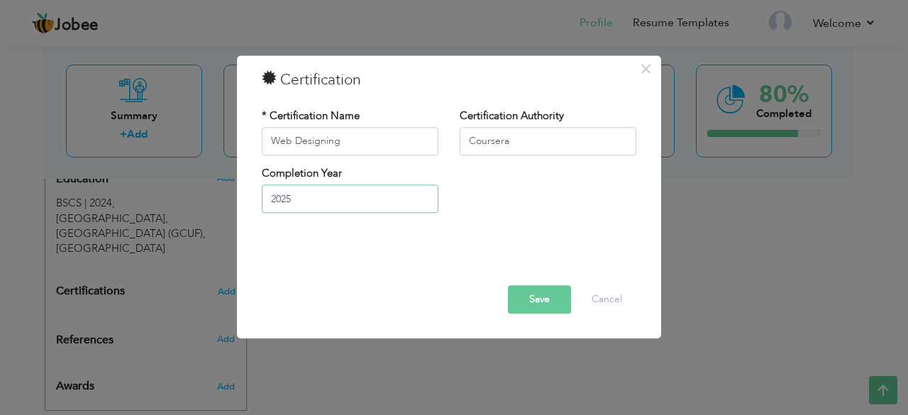
click at [298, 197] on input "2025" at bounding box center [350, 199] width 177 height 28
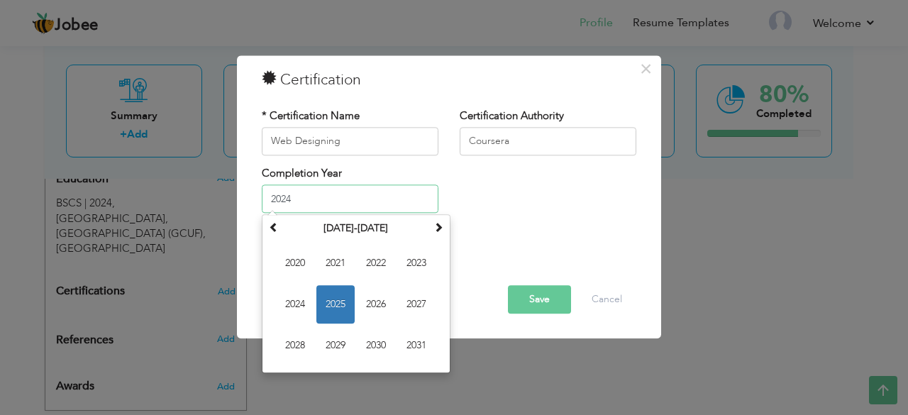
type input "2024"
click at [569, 249] on div at bounding box center [449, 254] width 396 height 18
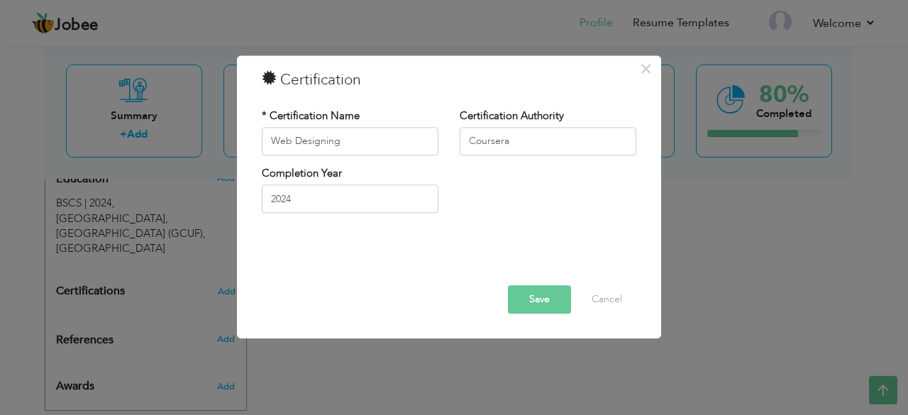
click at [555, 297] on button "Save" at bounding box center [539, 299] width 63 height 28
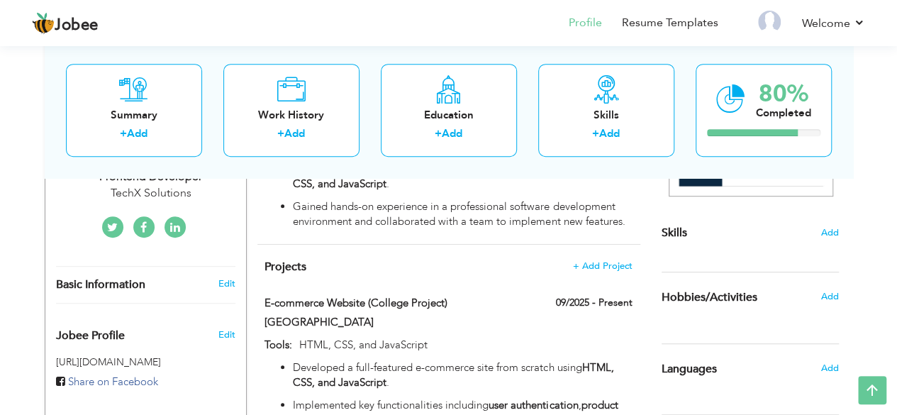
scroll to position [250, 0]
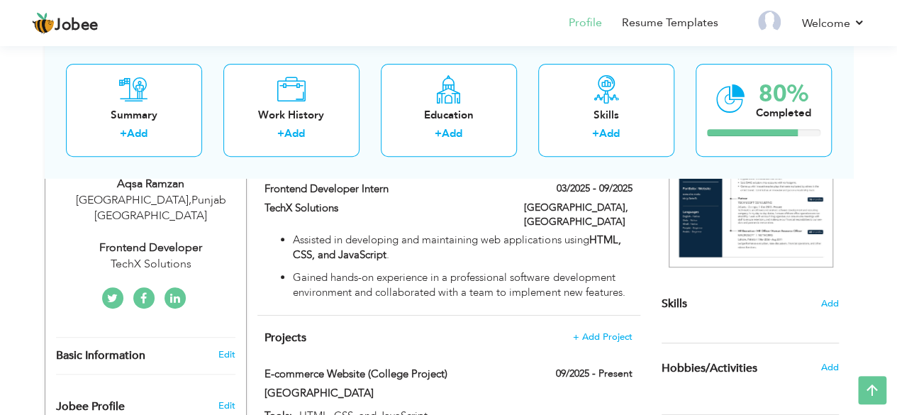
drag, startPoint x: 660, startPoint y: 368, endPoint x: 768, endPoint y: 370, distance: 108.5
click at [768, 370] on div "Hobbies/Activities" at bounding box center [733, 368] width 165 height 28
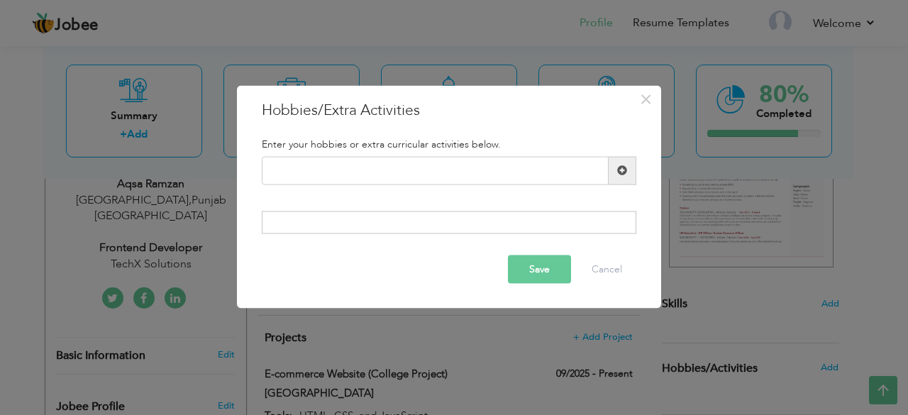
click at [884, 263] on div "× Hobbies/Extra Activities Enter your hobbies or extra curricular activities be…" at bounding box center [454, 207] width 908 height 415
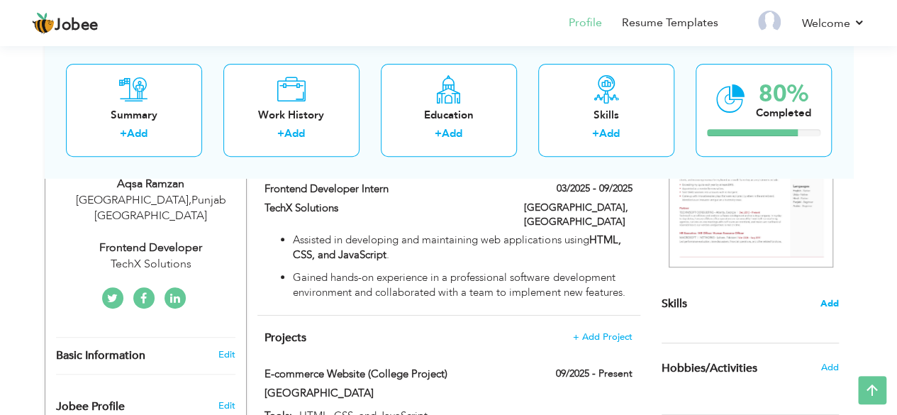
click at [829, 299] on span "Add" at bounding box center [830, 303] width 18 height 13
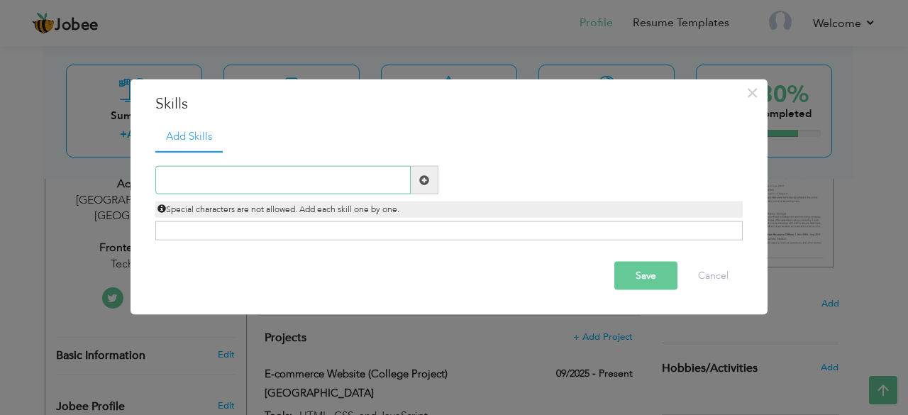
paste input "HTML, CSS, JavaScript"
type input "HTML, CSS, JavaScript"
click at [420, 179] on span at bounding box center [424, 180] width 10 height 10
click at [204, 185] on input "text" at bounding box center [282, 180] width 255 height 28
paste input "HTML, CSS, JavaScript"
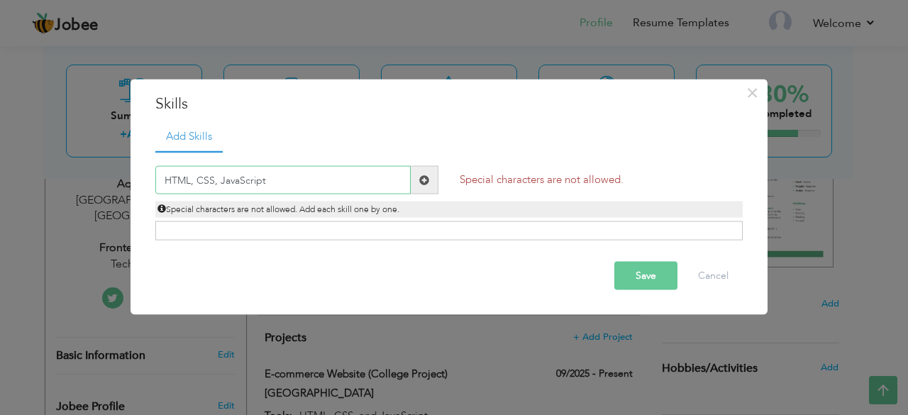
drag, startPoint x: 196, startPoint y: 183, endPoint x: 309, endPoint y: 184, distance: 112.8
click at [309, 184] on input "HTML, CSS, JavaScript" at bounding box center [282, 180] width 255 height 28
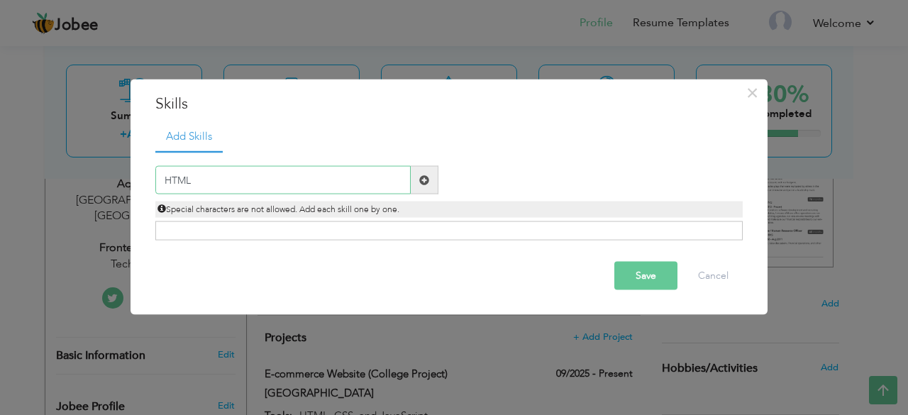
type input "HTML"
click at [426, 177] on span at bounding box center [424, 180] width 10 height 10
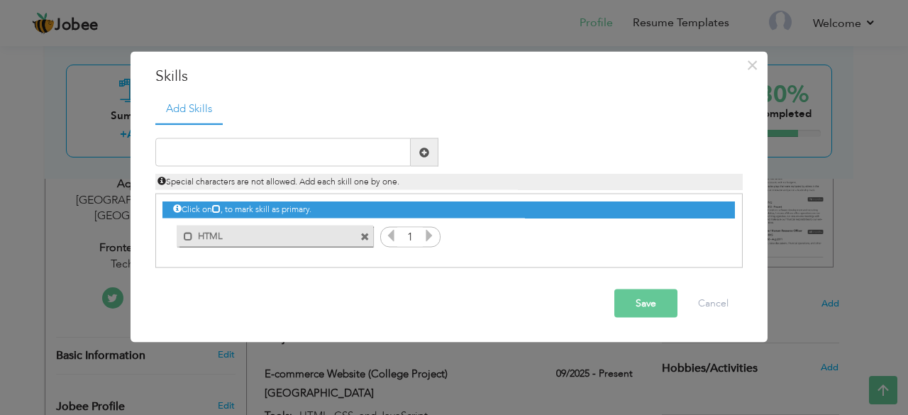
click at [423, 235] on icon at bounding box center [429, 235] width 13 height 13
click at [427, 235] on icon at bounding box center [429, 235] width 13 height 13
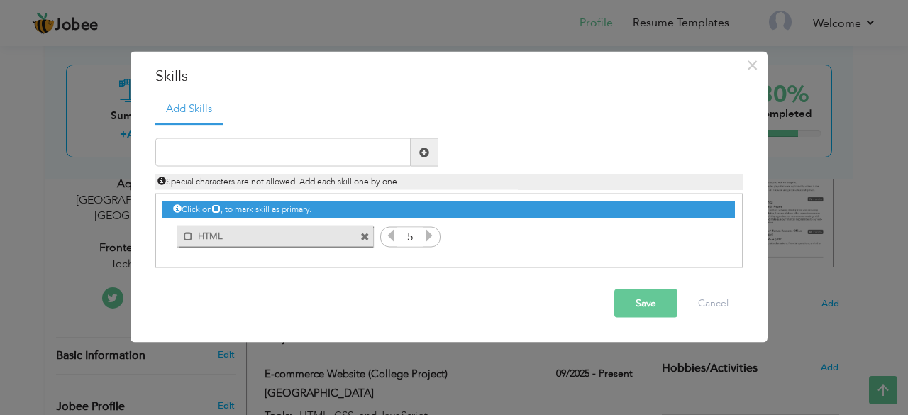
click at [427, 235] on icon at bounding box center [429, 235] width 13 height 13
click at [199, 149] on input "text" at bounding box center [282, 152] width 255 height 28
paste input "CSS, JavaScript"
drag, startPoint x: 182, startPoint y: 154, endPoint x: 279, endPoint y: 161, distance: 97.4
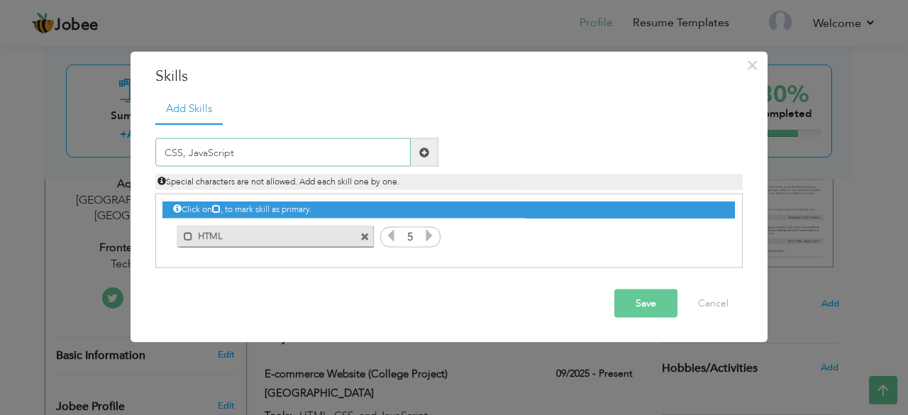
click at [279, 161] on input "CSS, JavaScript" at bounding box center [282, 152] width 255 height 28
type input "CSS"
click at [427, 149] on span at bounding box center [424, 152] width 10 height 10
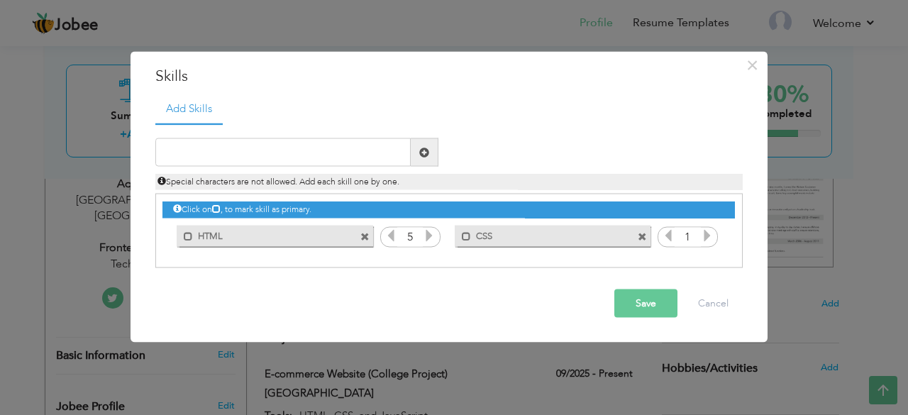
click at [709, 236] on icon at bounding box center [707, 235] width 13 height 13
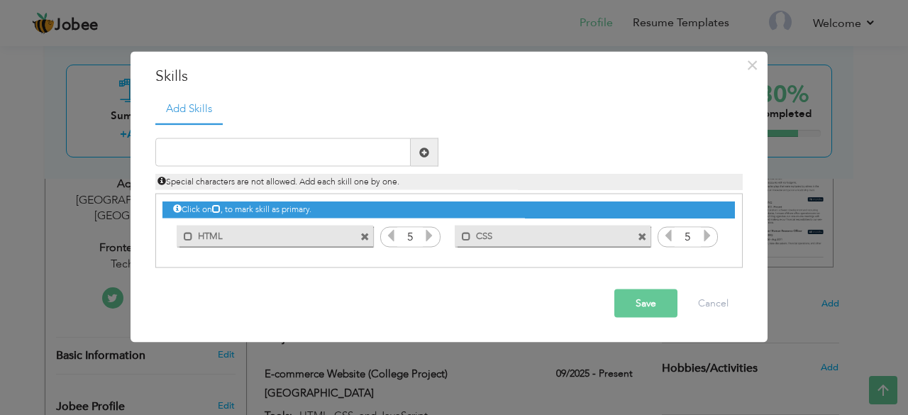
click at [709, 236] on icon at bounding box center [707, 235] width 13 height 13
click at [177, 157] on input "text" at bounding box center [282, 152] width 255 height 28
paste input ", JavaScript"
click at [172, 155] on input ", JavaScript" at bounding box center [282, 152] width 255 height 28
type input "JavaScript"
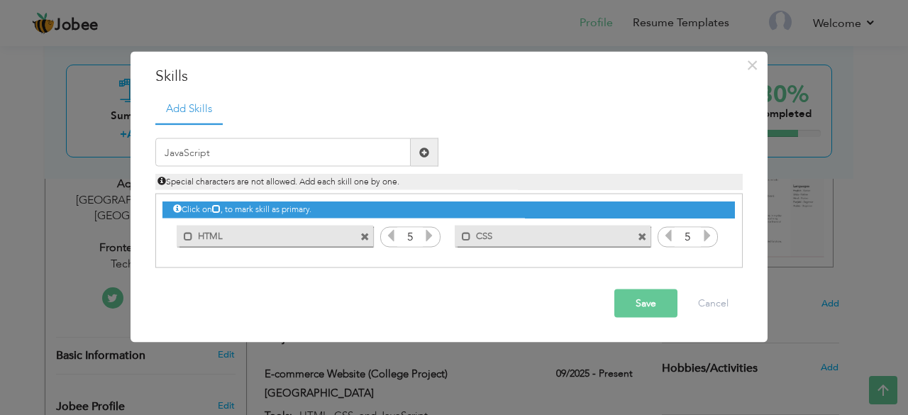
click at [431, 159] on span at bounding box center [425, 152] width 28 height 28
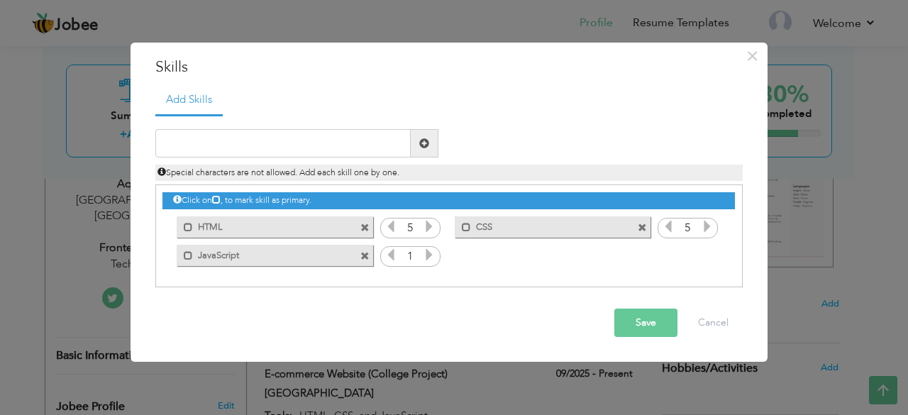
click at [433, 253] on icon at bounding box center [429, 254] width 13 height 13
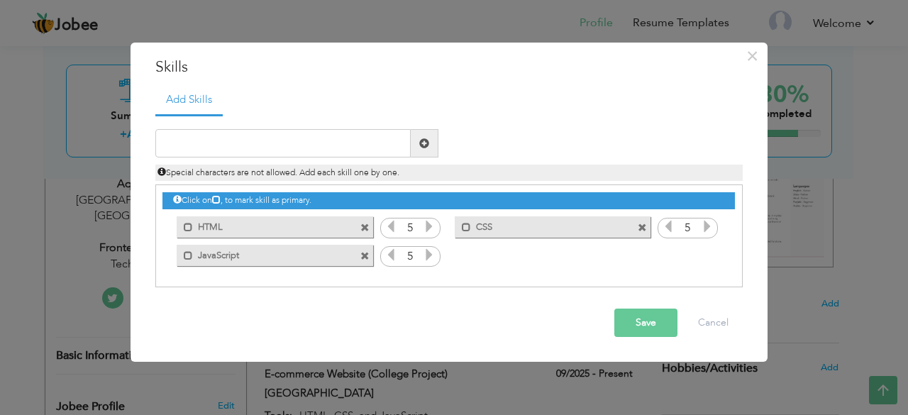
click at [433, 253] on icon at bounding box center [429, 254] width 13 height 13
click at [175, 145] on input "text" at bounding box center [282, 143] width 255 height 28
paste input "Frontend Development"
type input "Frontend Development"
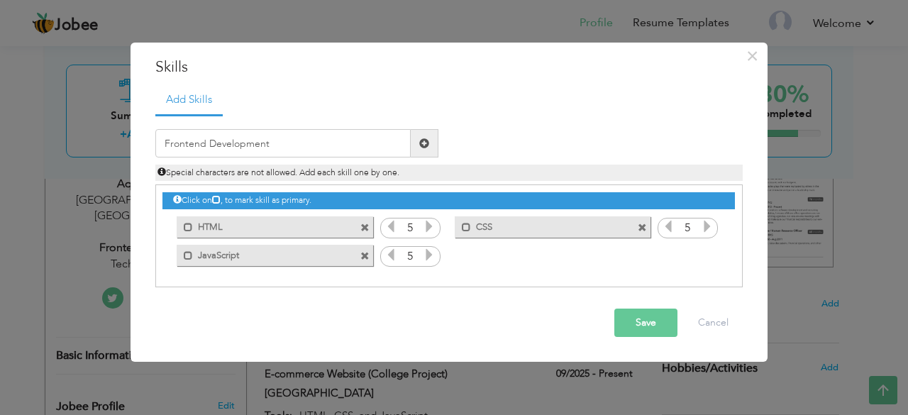
click at [419, 141] on span at bounding box center [424, 143] width 10 height 10
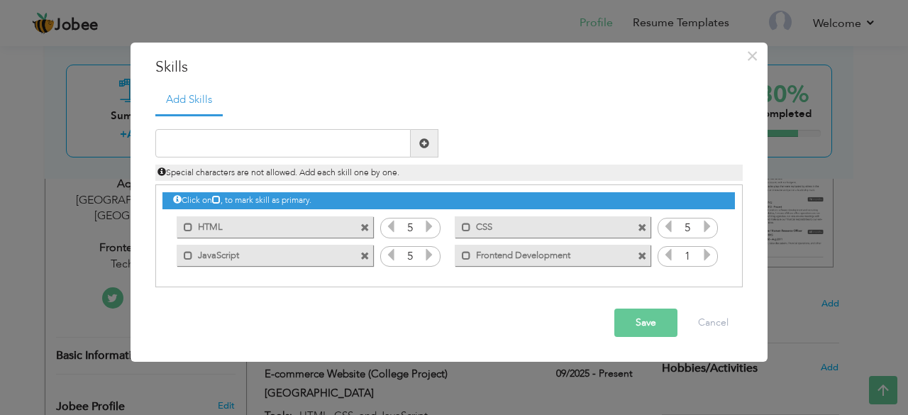
click at [709, 252] on icon at bounding box center [707, 254] width 13 height 13
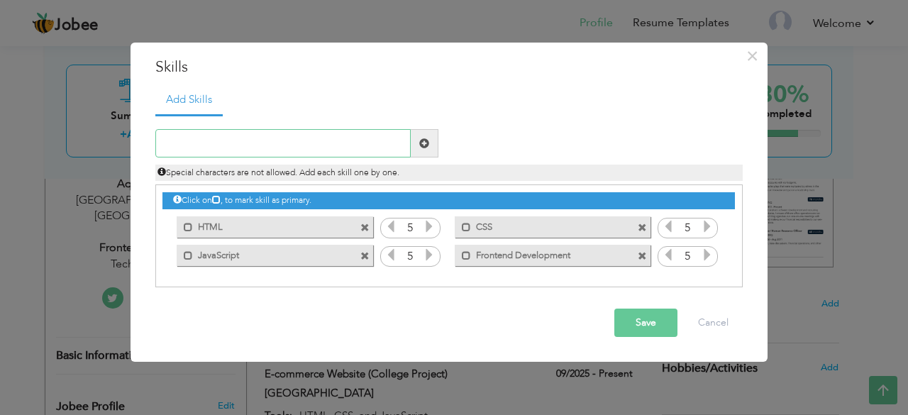
click at [186, 148] on input "text" at bounding box center [282, 143] width 255 height 28
paste input "Web Design"
type input "Web Design"
click at [421, 145] on span at bounding box center [424, 143] width 10 height 10
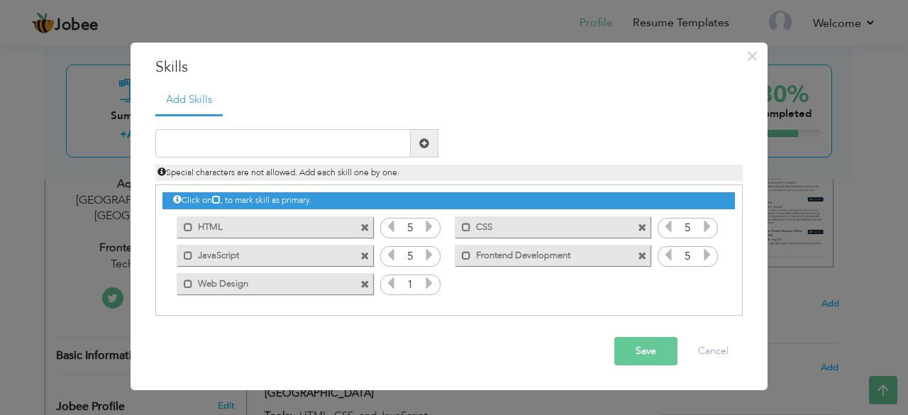
click at [431, 283] on icon at bounding box center [429, 283] width 13 height 13
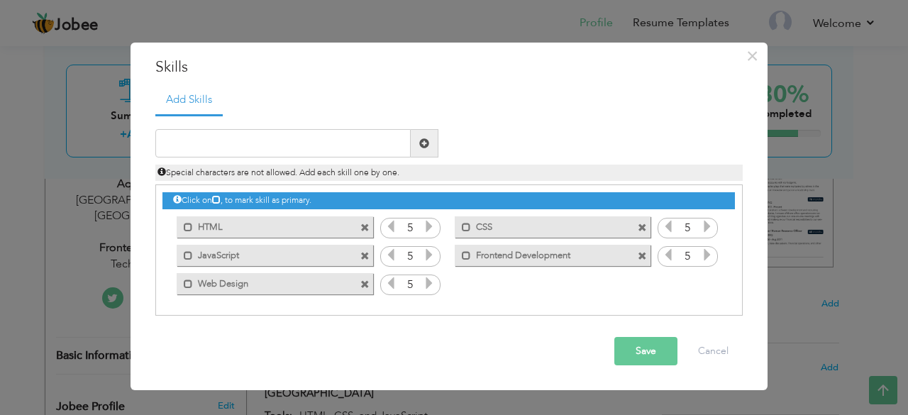
click at [431, 283] on icon at bounding box center [429, 283] width 13 height 13
click at [644, 348] on button "Save" at bounding box center [645, 351] width 63 height 28
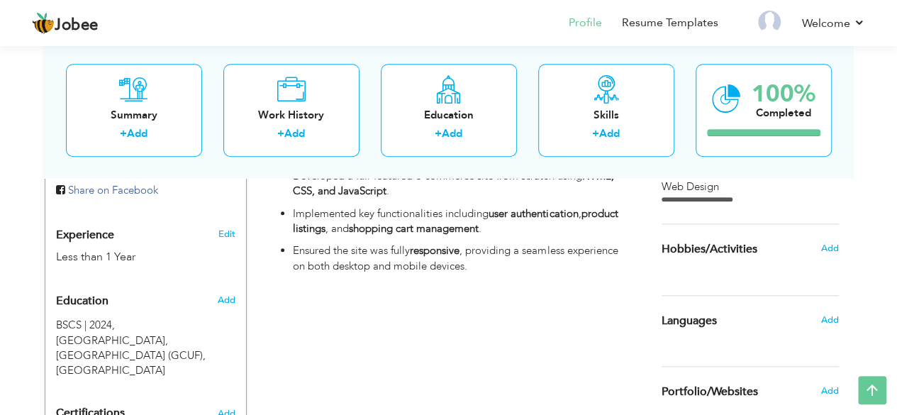
scroll to position [533, 0]
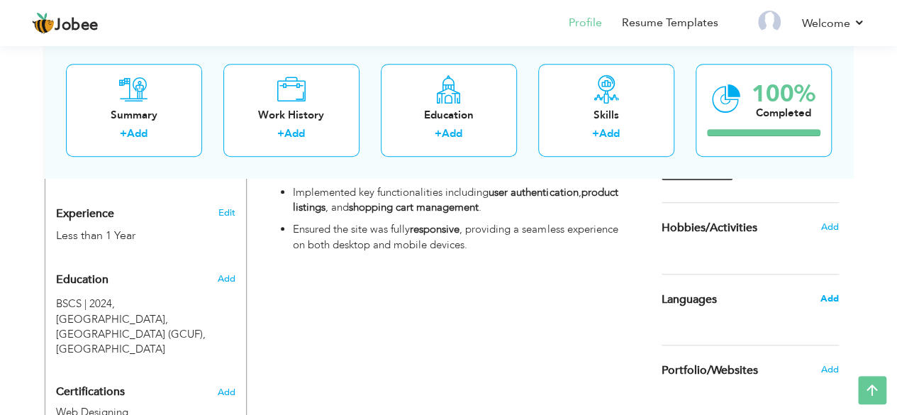
click at [829, 297] on span "Add" at bounding box center [829, 298] width 18 height 13
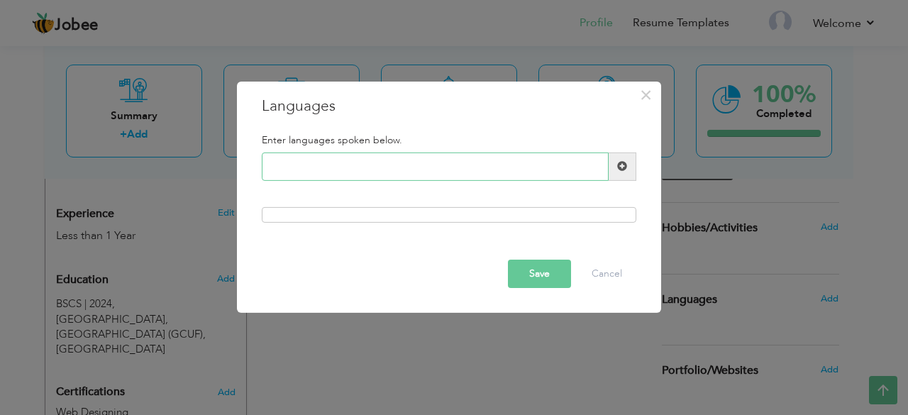
type input "E"
type input "u"
type input "Urdu"
click at [424, 220] on div at bounding box center [449, 215] width 375 height 16
click at [633, 165] on span at bounding box center [623, 167] width 28 height 28
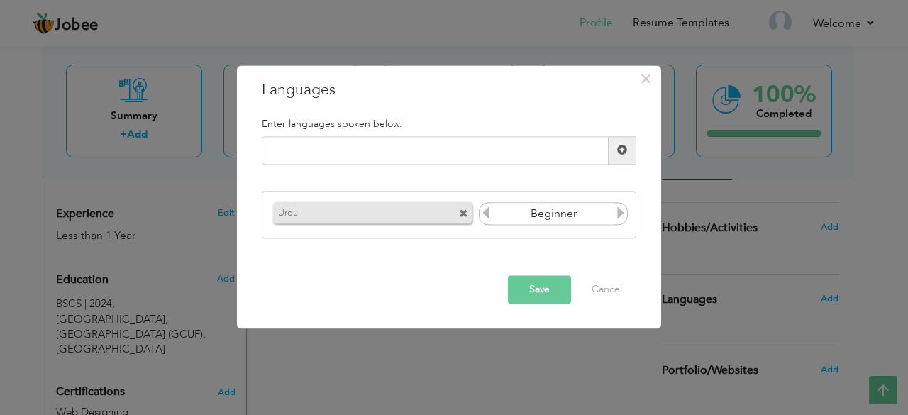
click at [619, 214] on icon at bounding box center [620, 213] width 13 height 13
click at [324, 138] on input "text" at bounding box center [435, 150] width 347 height 28
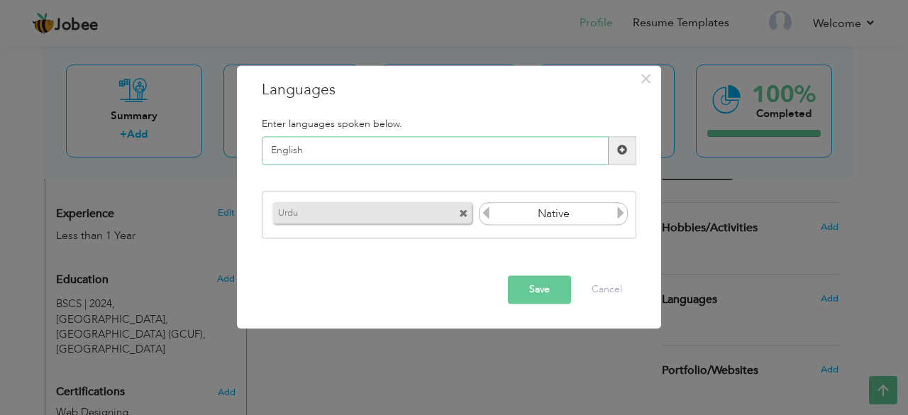
type input "English"
click at [623, 155] on span at bounding box center [622, 150] width 10 height 10
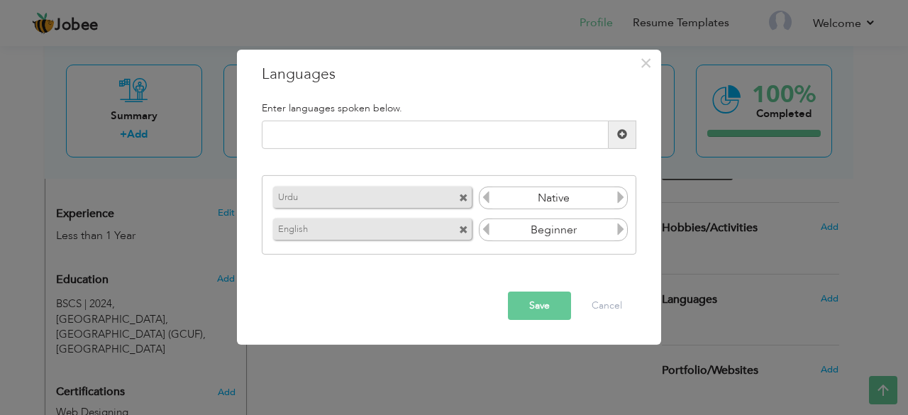
click at [618, 229] on icon at bounding box center [620, 229] width 13 height 13
click at [325, 133] on input "text" at bounding box center [435, 135] width 347 height 28
type input "Punjabi"
click at [619, 144] on span at bounding box center [623, 135] width 28 height 28
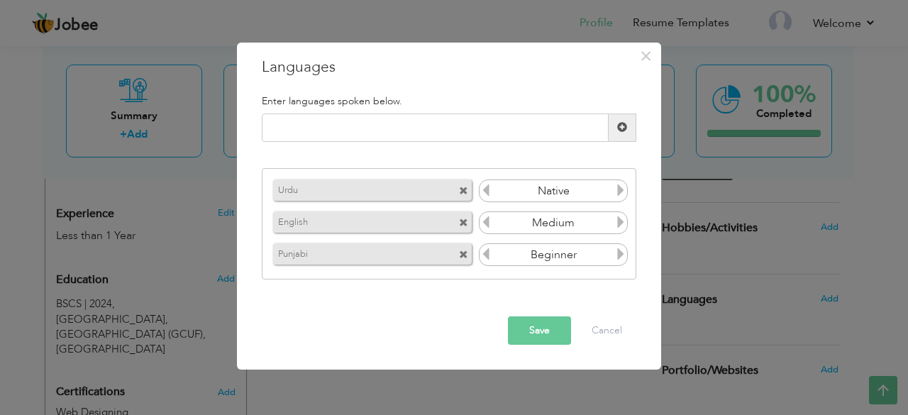
click at [622, 256] on icon at bounding box center [620, 254] width 13 height 13
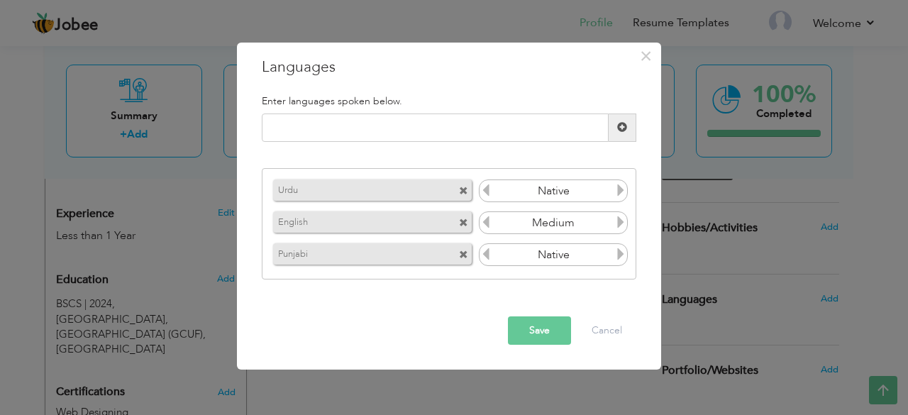
click at [488, 255] on icon at bounding box center [486, 254] width 13 height 13
click at [623, 255] on icon at bounding box center [620, 254] width 13 height 13
click at [543, 326] on button "Save" at bounding box center [539, 330] width 63 height 28
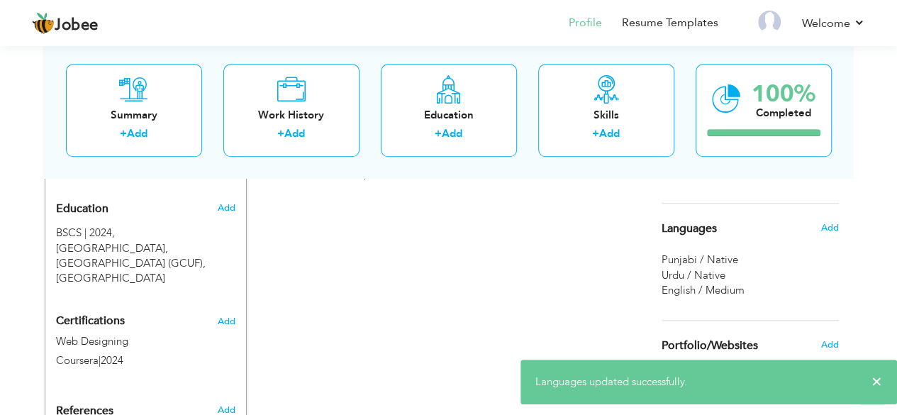
scroll to position [675, 0]
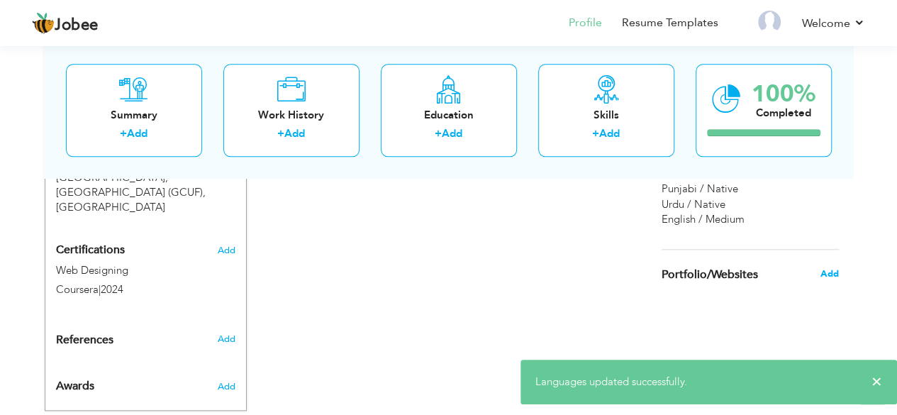
click at [830, 277] on span "Add" at bounding box center [829, 273] width 18 height 13
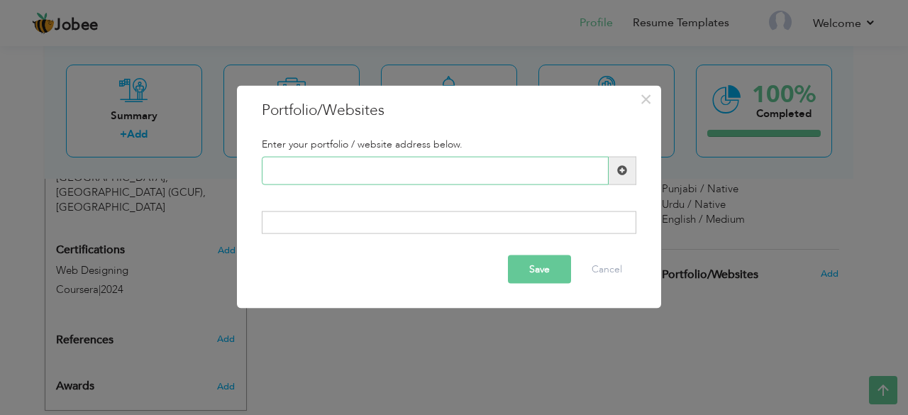
paste input "[URL][DOMAIN_NAME]"
type input "[URL][DOMAIN_NAME]"
click at [619, 170] on span at bounding box center [622, 170] width 10 height 10
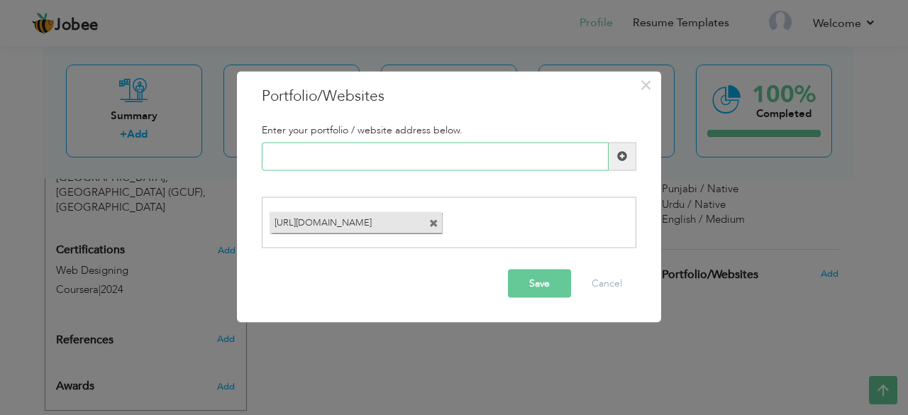
click at [282, 161] on input "text" at bounding box center [435, 156] width 347 height 28
click at [530, 286] on button "Save" at bounding box center [539, 284] width 63 height 28
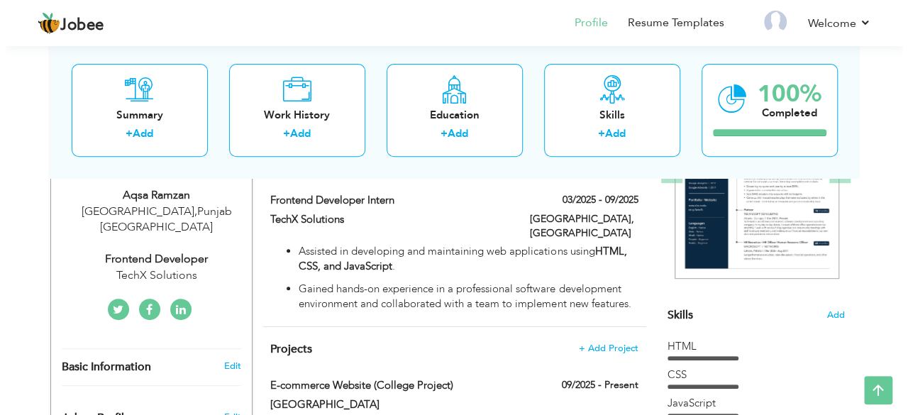
scroll to position [321, 0]
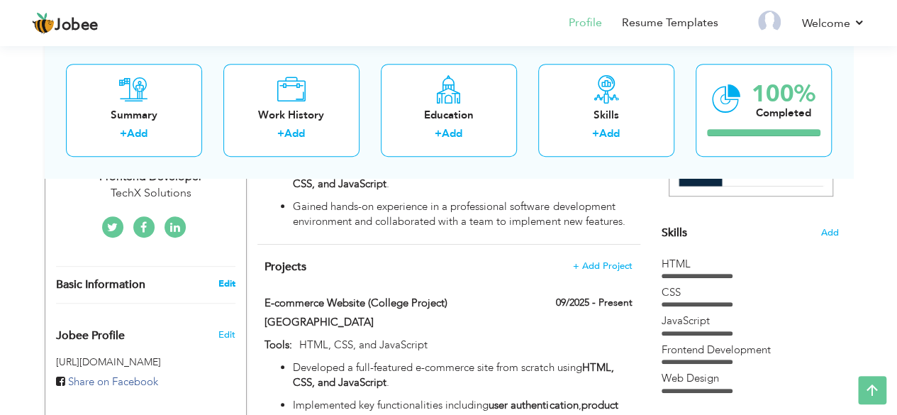
click at [222, 277] on link "Edit" at bounding box center [226, 283] width 17 height 13
type input "[DEMOGRAPHIC_DATA]"
type input "Ramzan"
type input "[PHONE_NUMBER]"
select select "number:166"
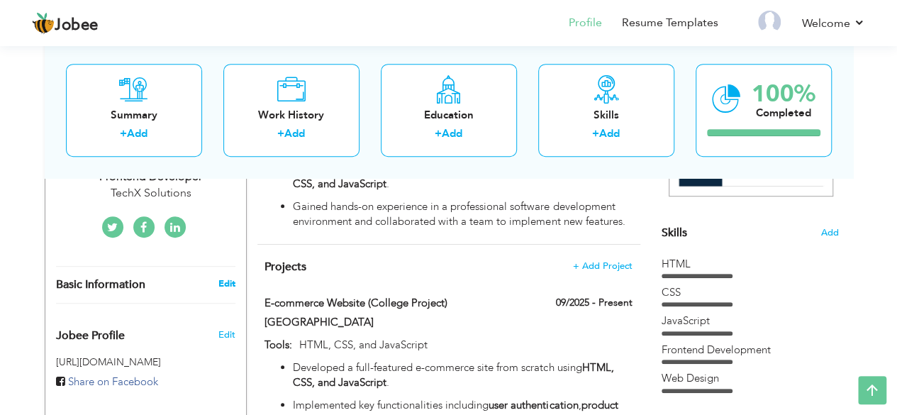
type input "[GEOGRAPHIC_DATA]"
select select "number:2"
type input "TechX Solutions"
type input "Frontend Developer"
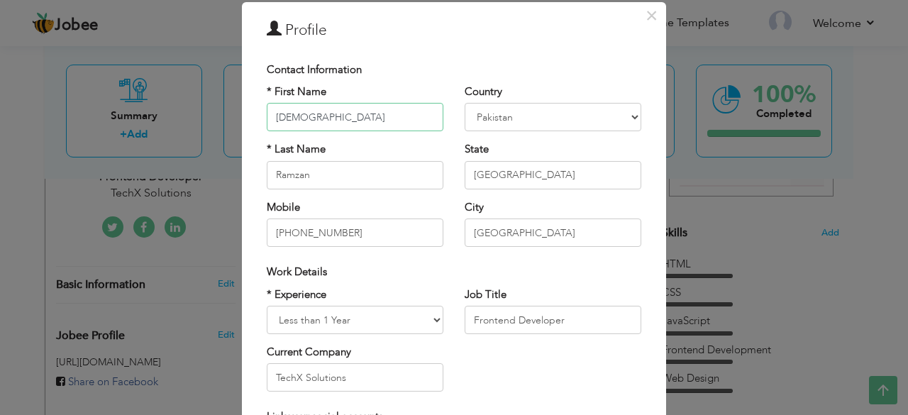
scroll to position [71, 0]
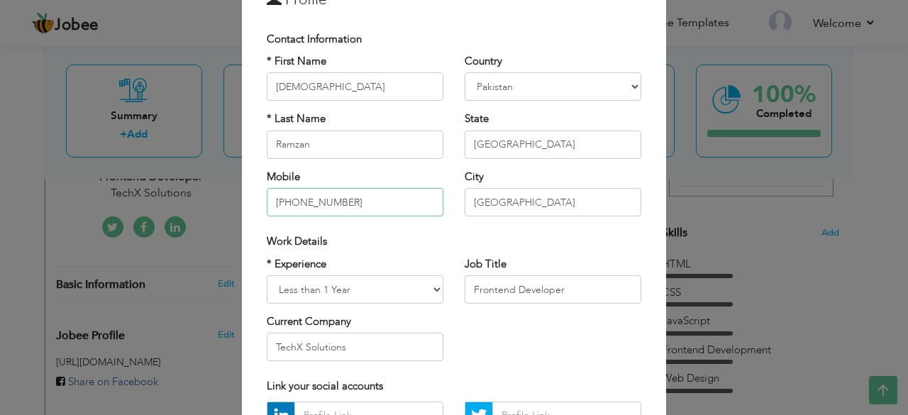
click at [330, 201] on input "[PHONE_NUMBER]" at bounding box center [355, 202] width 177 height 28
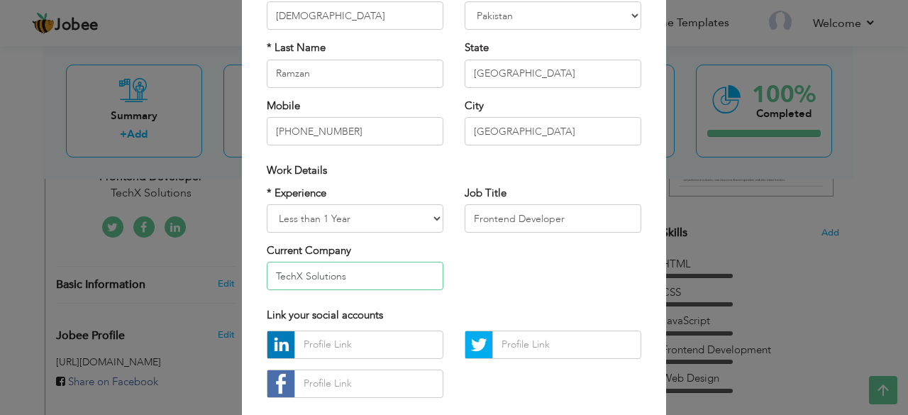
click at [305, 275] on input "TechX Solutions" at bounding box center [355, 276] width 177 height 28
click at [475, 260] on div "* Experience Entry Level Less than 1 Year 1 Year 2 Years 3 Years 4 Years 5 Year…" at bounding box center [454, 244] width 396 height 116
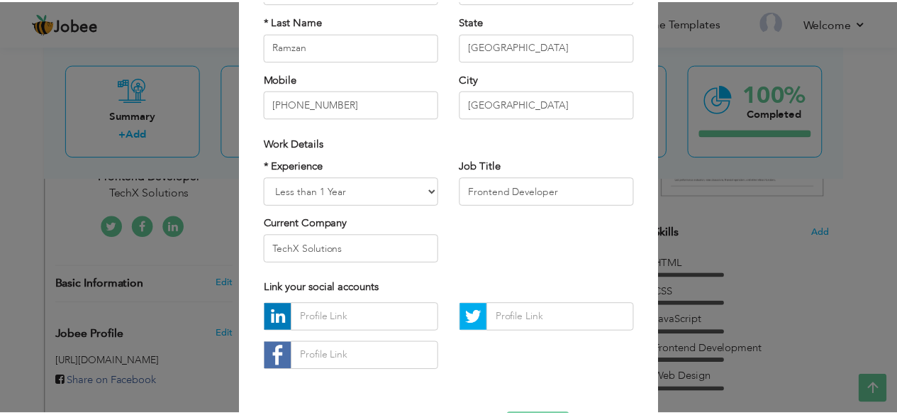
scroll to position [221, 0]
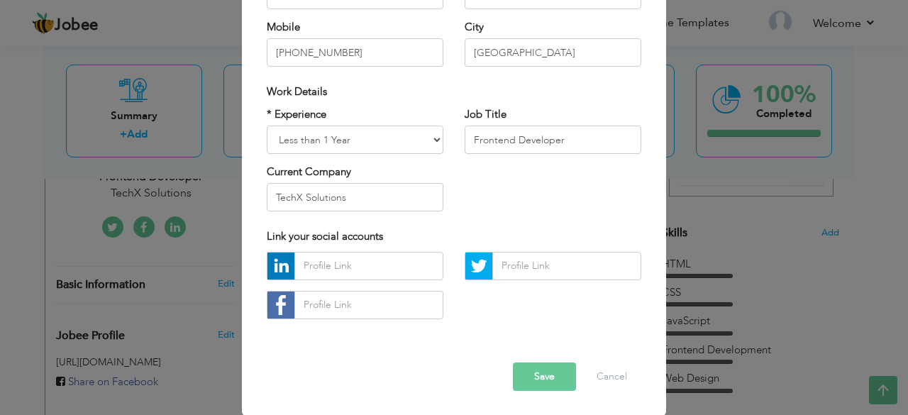
click at [737, 207] on div "× Profile Contact Information * First Name Aqsa * Last Name Ramzan" at bounding box center [454, 207] width 908 height 415
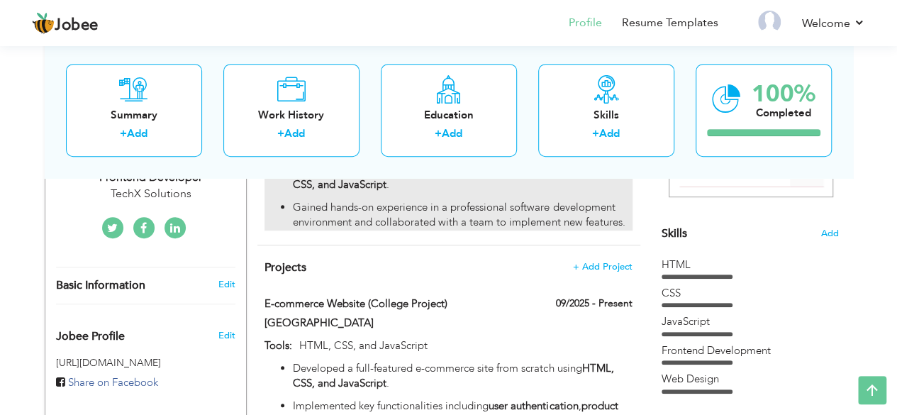
scroll to position [0, 0]
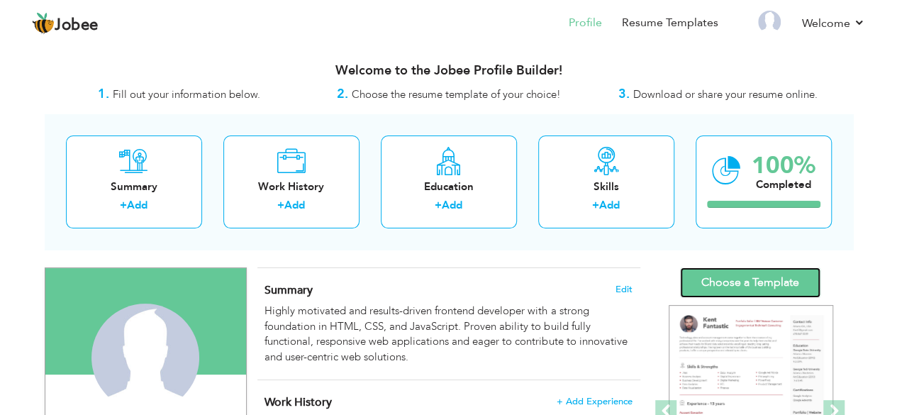
click at [721, 281] on link "Choose a Template" at bounding box center [750, 282] width 140 height 31
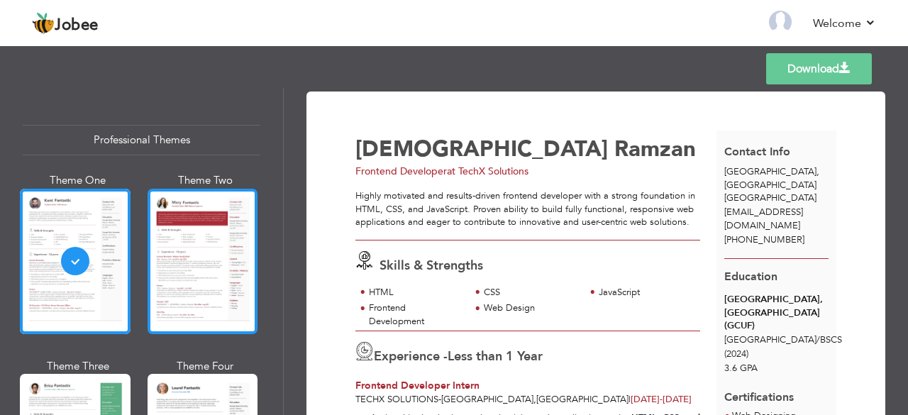
click at [196, 278] on div at bounding box center [203, 261] width 111 height 145
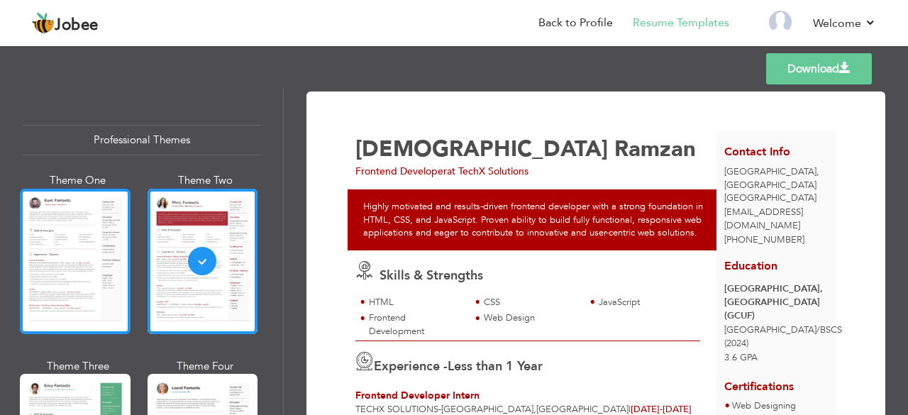
click at [92, 272] on div at bounding box center [75, 261] width 111 height 145
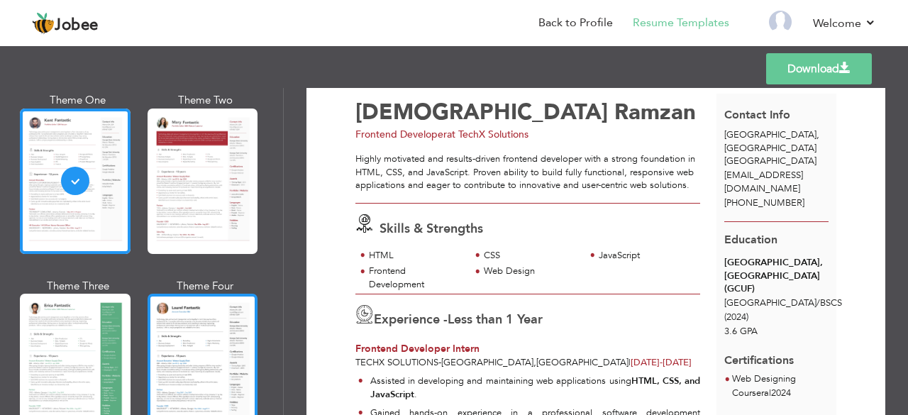
scroll to position [142, 0]
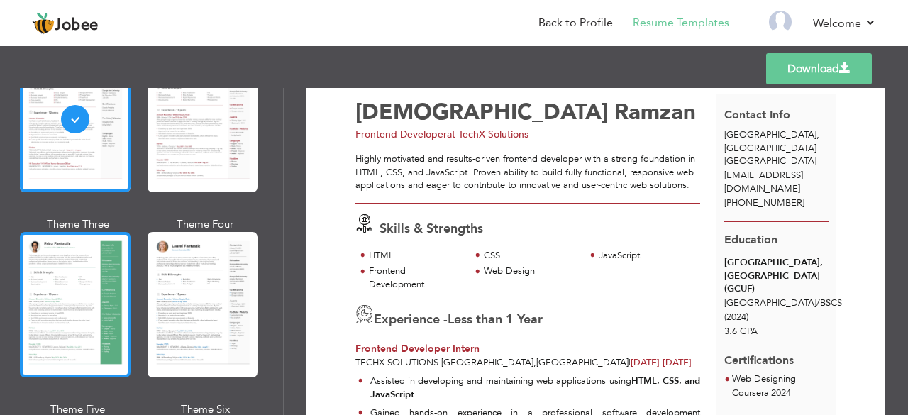
click at [72, 281] on div at bounding box center [75, 304] width 111 height 145
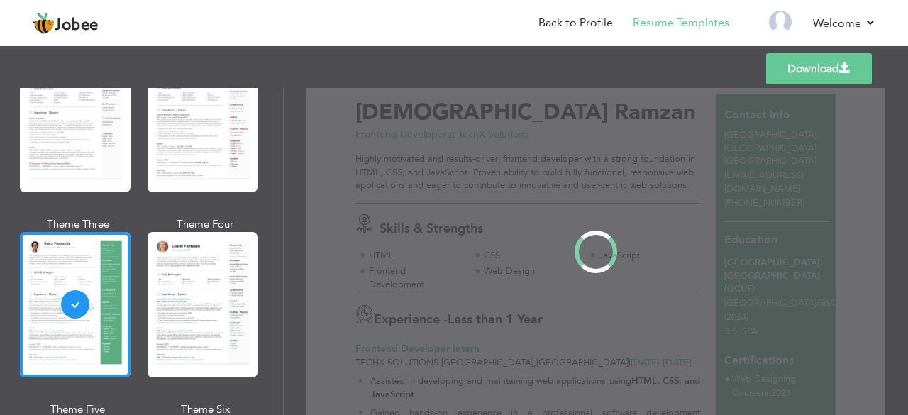
scroll to position [0, 0]
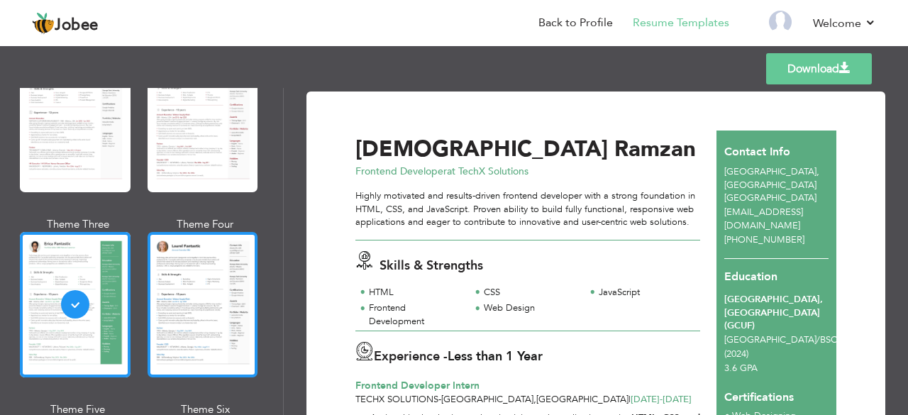
click at [203, 289] on div at bounding box center [203, 304] width 111 height 145
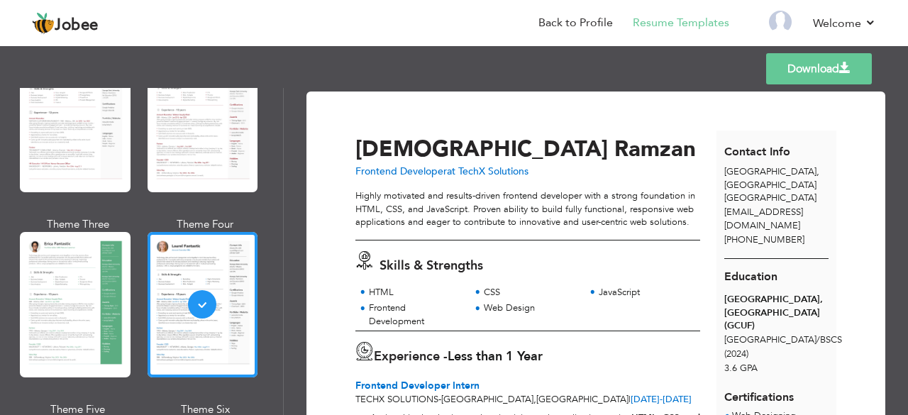
click at [802, 63] on link "Download" at bounding box center [819, 68] width 106 height 31
